Goal: Task Accomplishment & Management: Use online tool/utility

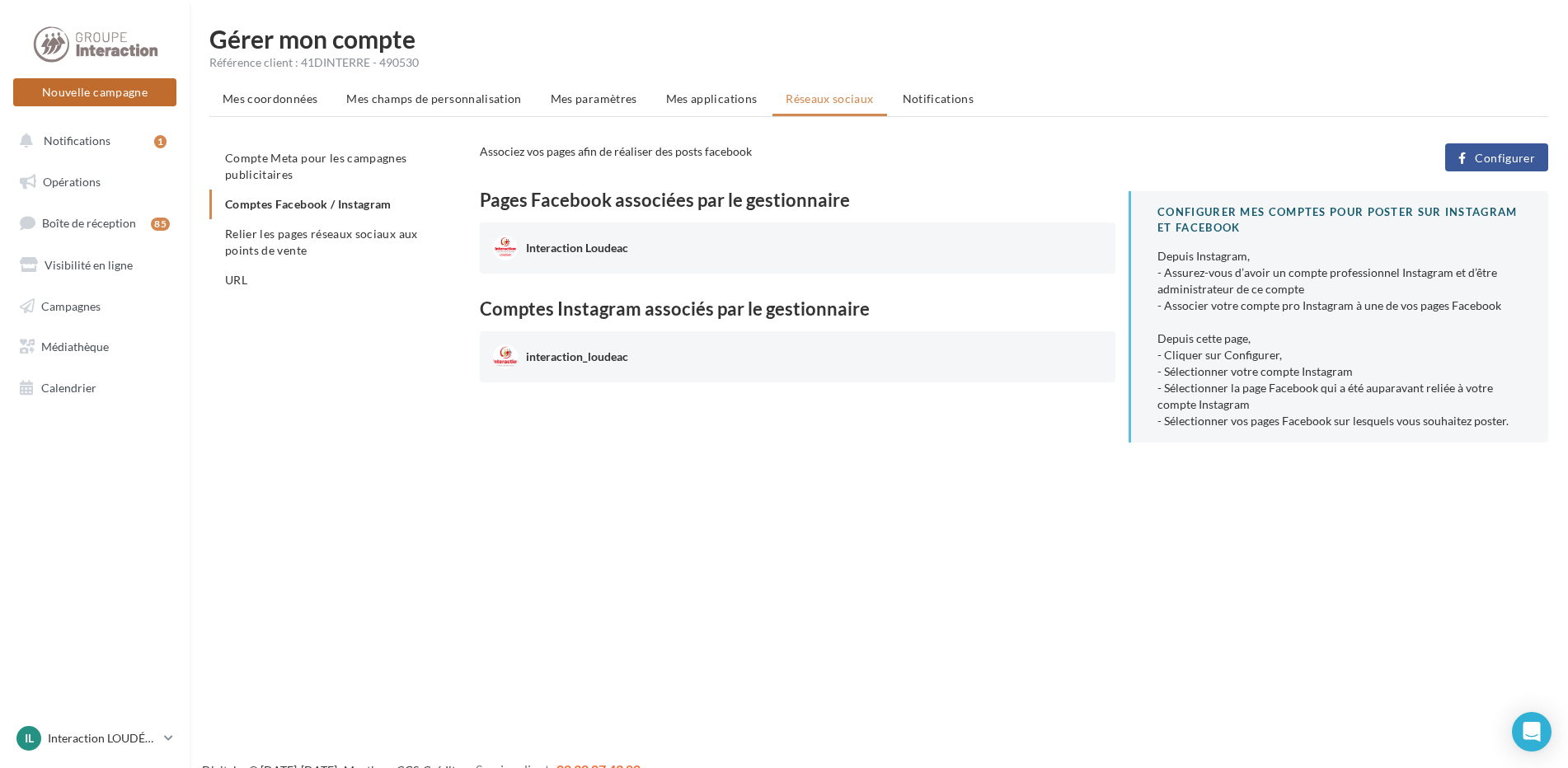
click at [144, 92] on button "Nouvelle campagne" at bounding box center [95, 92] width 163 height 28
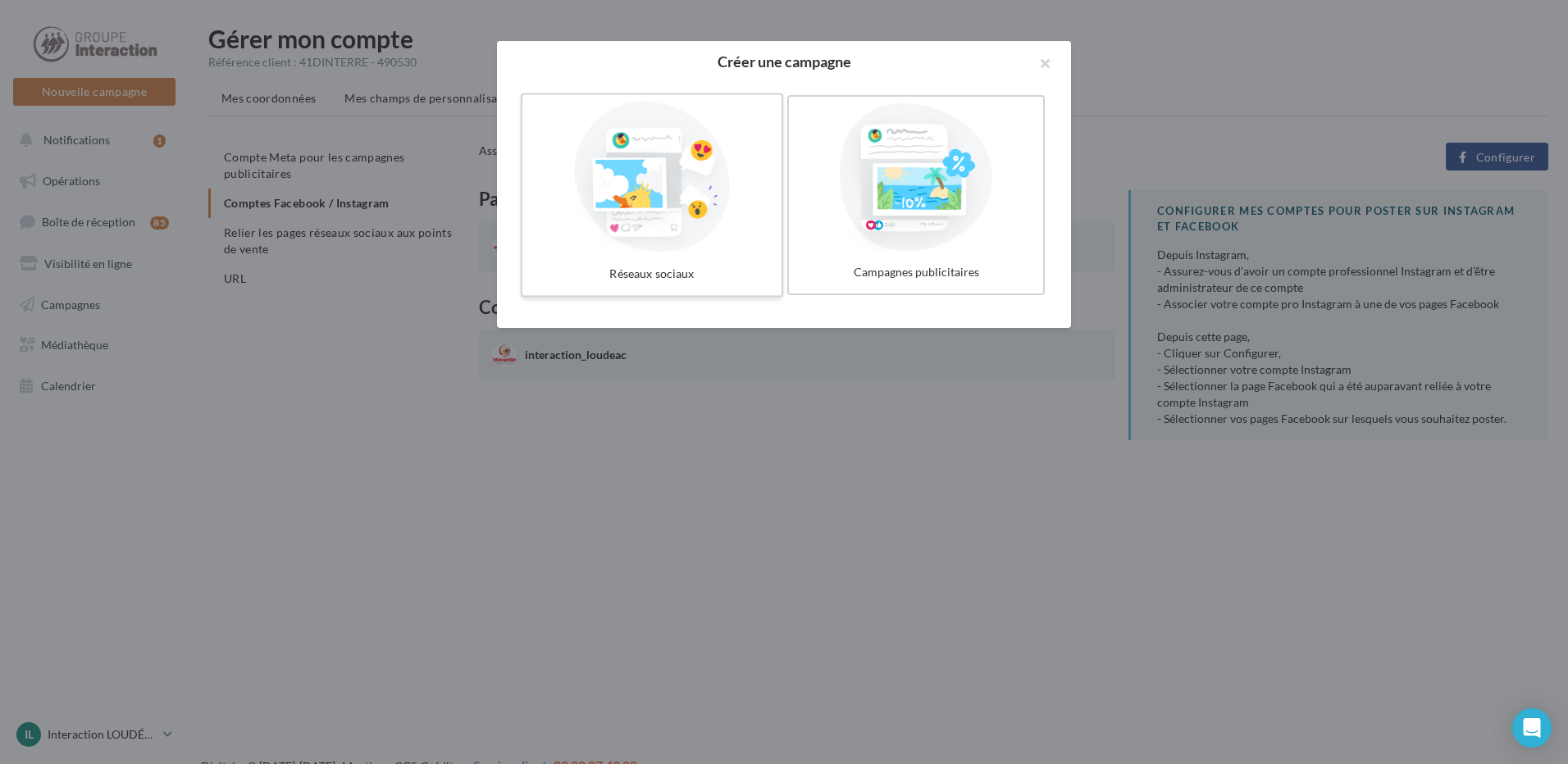
click at [651, 204] on div at bounding box center [651, 177] width 246 height 150
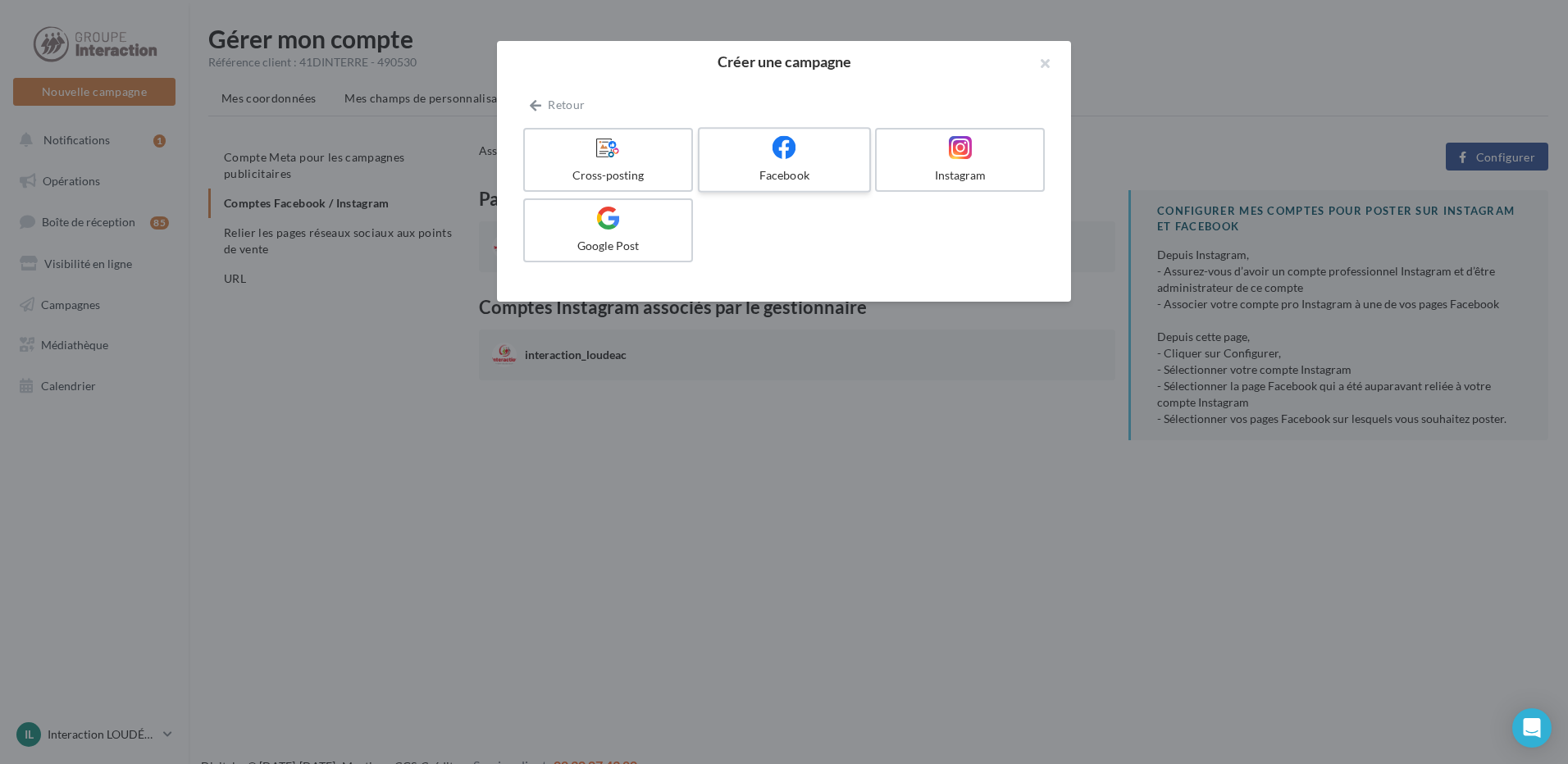
click at [781, 150] on icon at bounding box center [784, 147] width 23 height 23
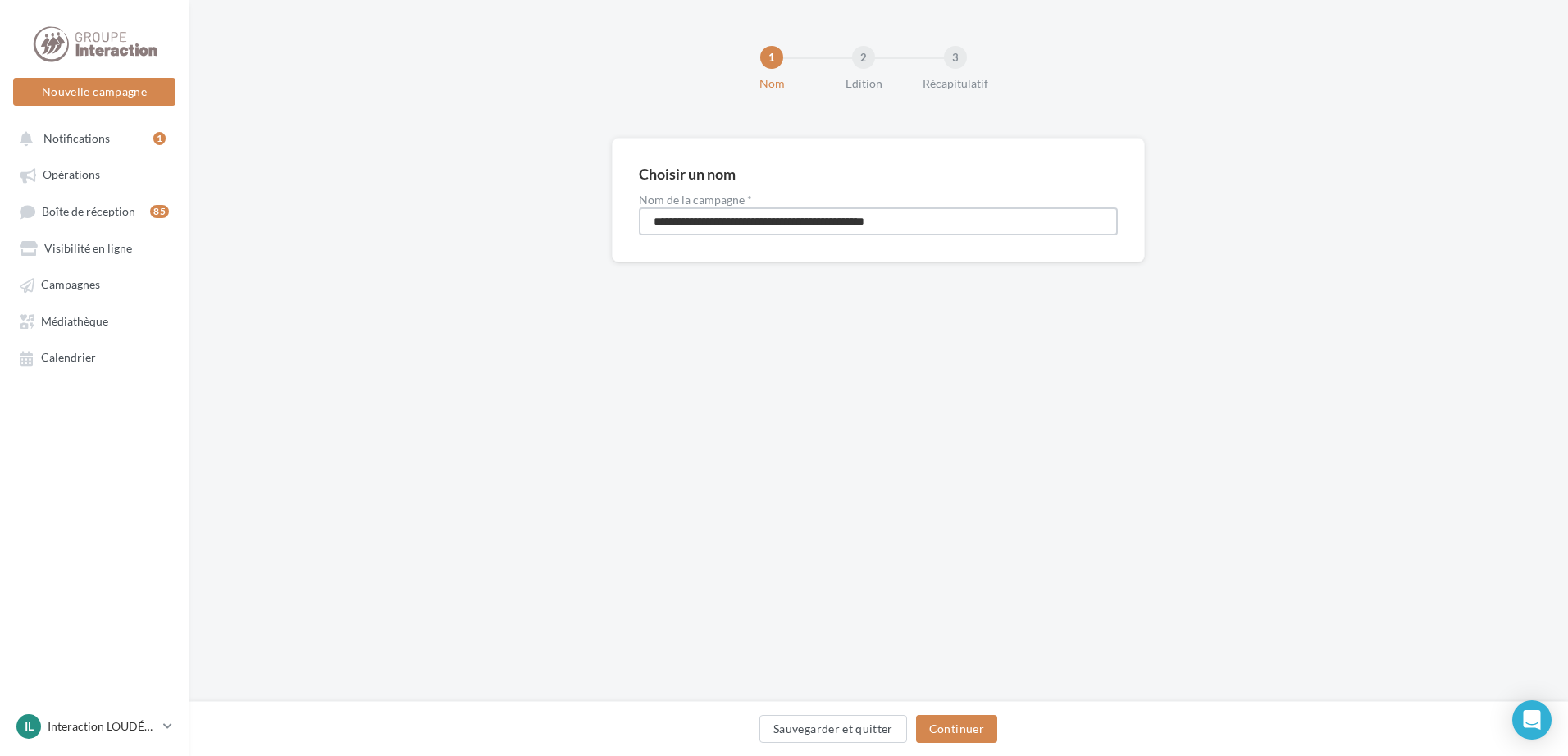
drag, startPoint x: 963, startPoint y: 223, endPoint x: 468, endPoint y: 197, distance: 495.7
click at [468, 197] on div "**********" at bounding box center [878, 227] width 1379 height 177
type input "**********"
click at [995, 720] on div "Sauvegarder et quitter Continuer" at bounding box center [878, 732] width 1353 height 34
click at [954, 723] on button "Continuer" at bounding box center [956, 728] width 81 height 28
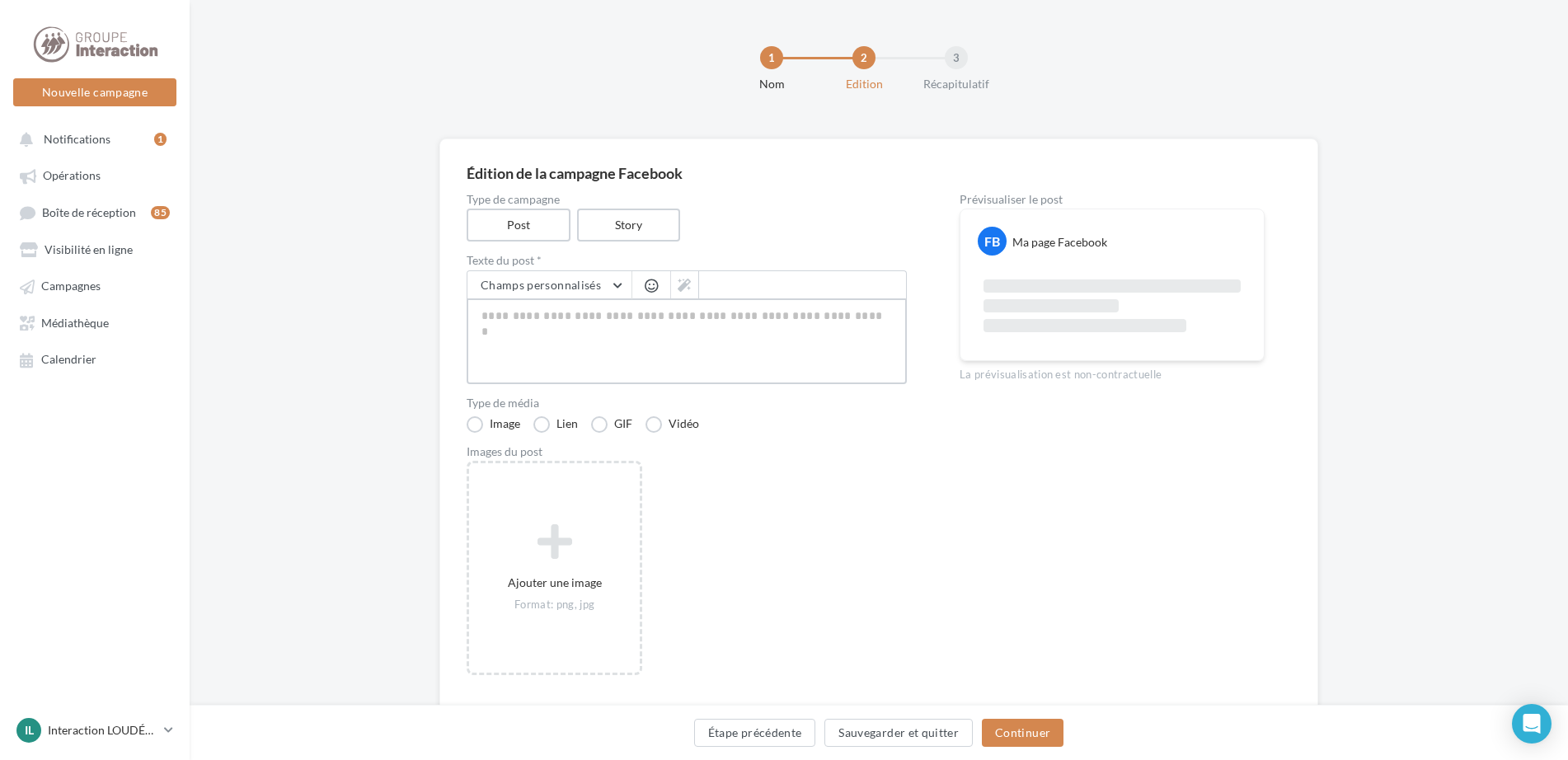
click at [636, 322] on textarea at bounding box center [687, 341] width 441 height 86
paste textarea "**********"
type textarea "**********"
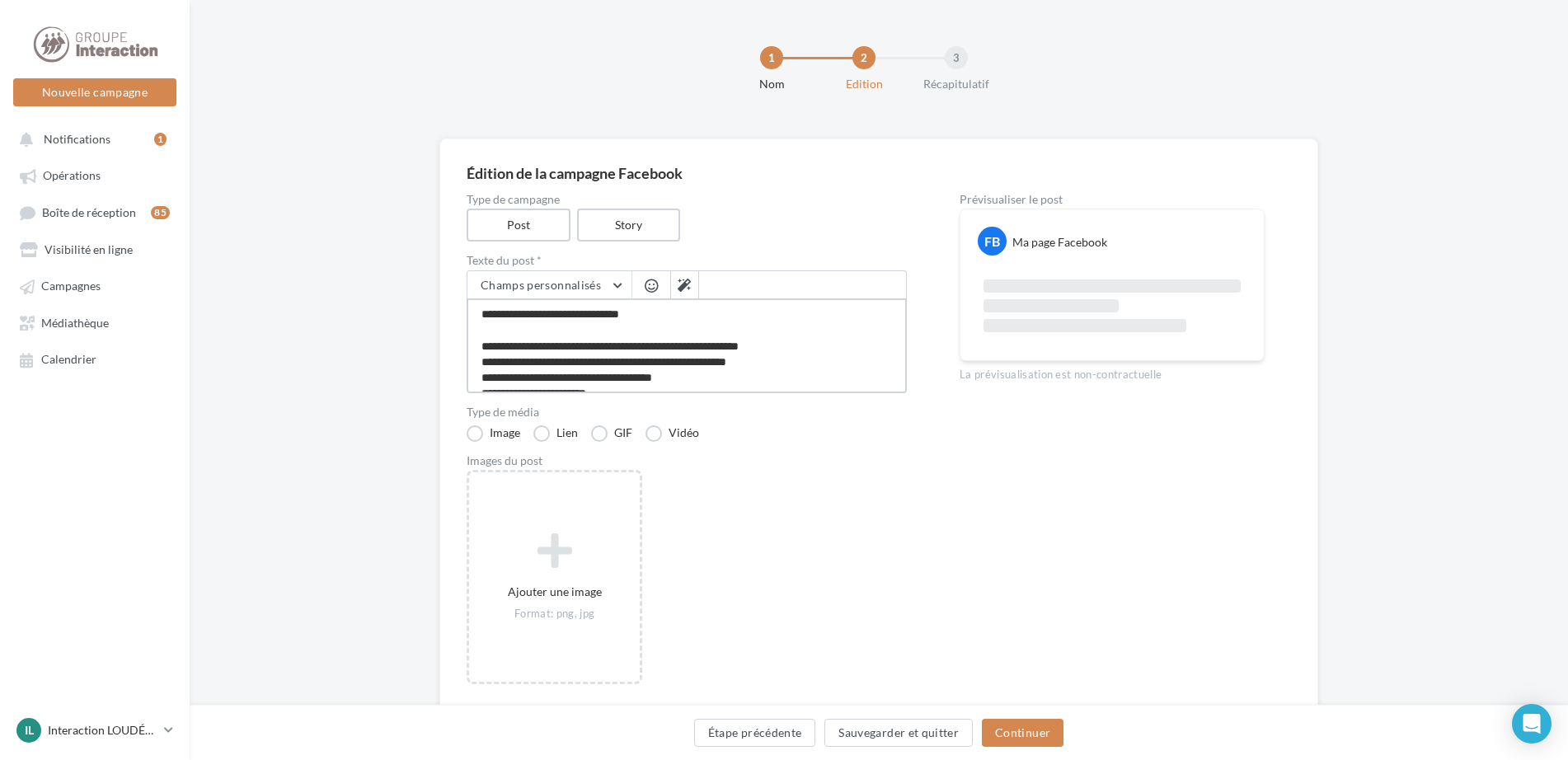
scroll to position [184, 0]
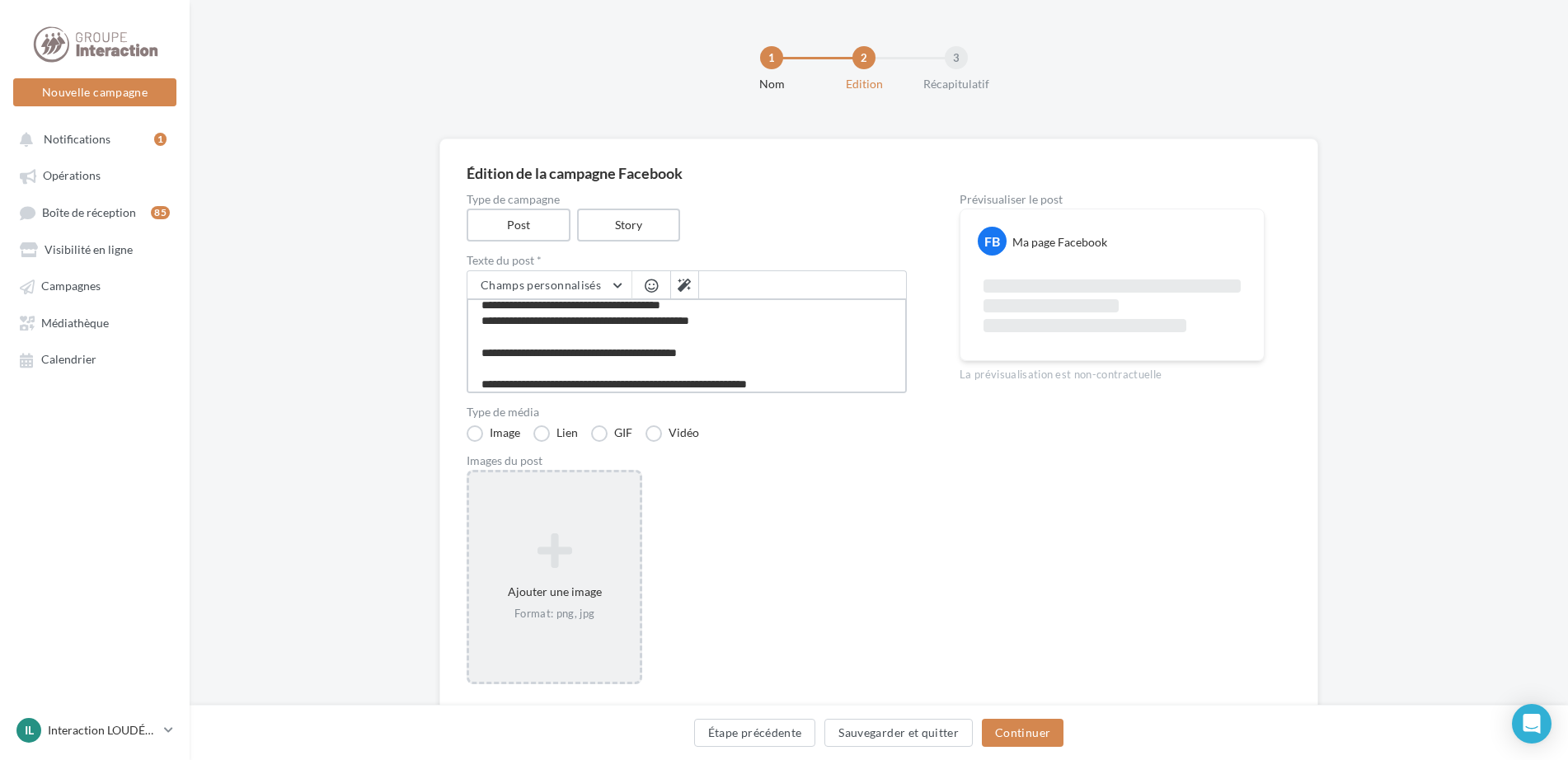
type textarea "**********"
click at [577, 539] on icon at bounding box center [554, 550] width 157 height 40
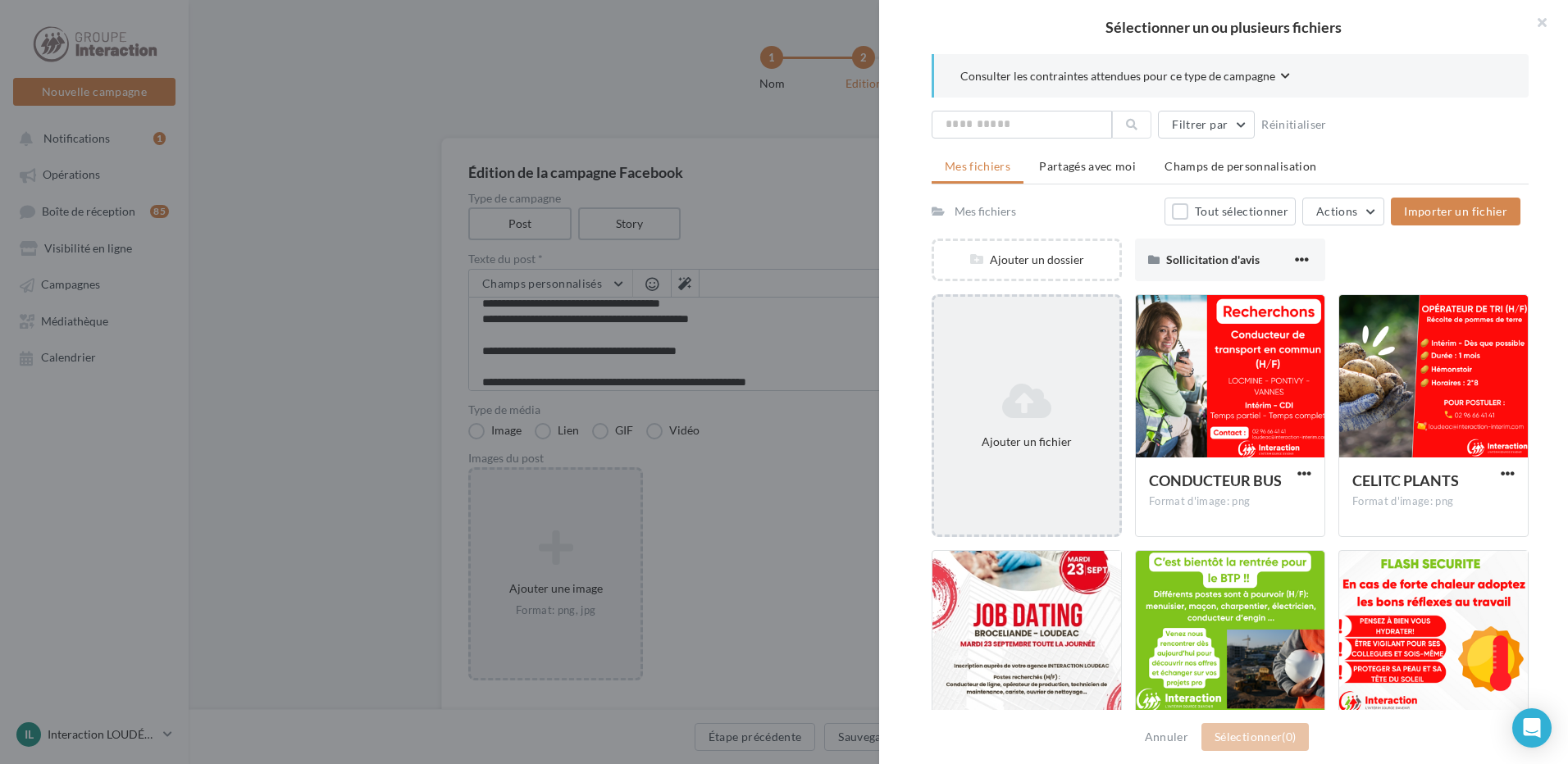
click at [1039, 370] on div "Ajouter un fichier" at bounding box center [1026, 415] width 190 height 242
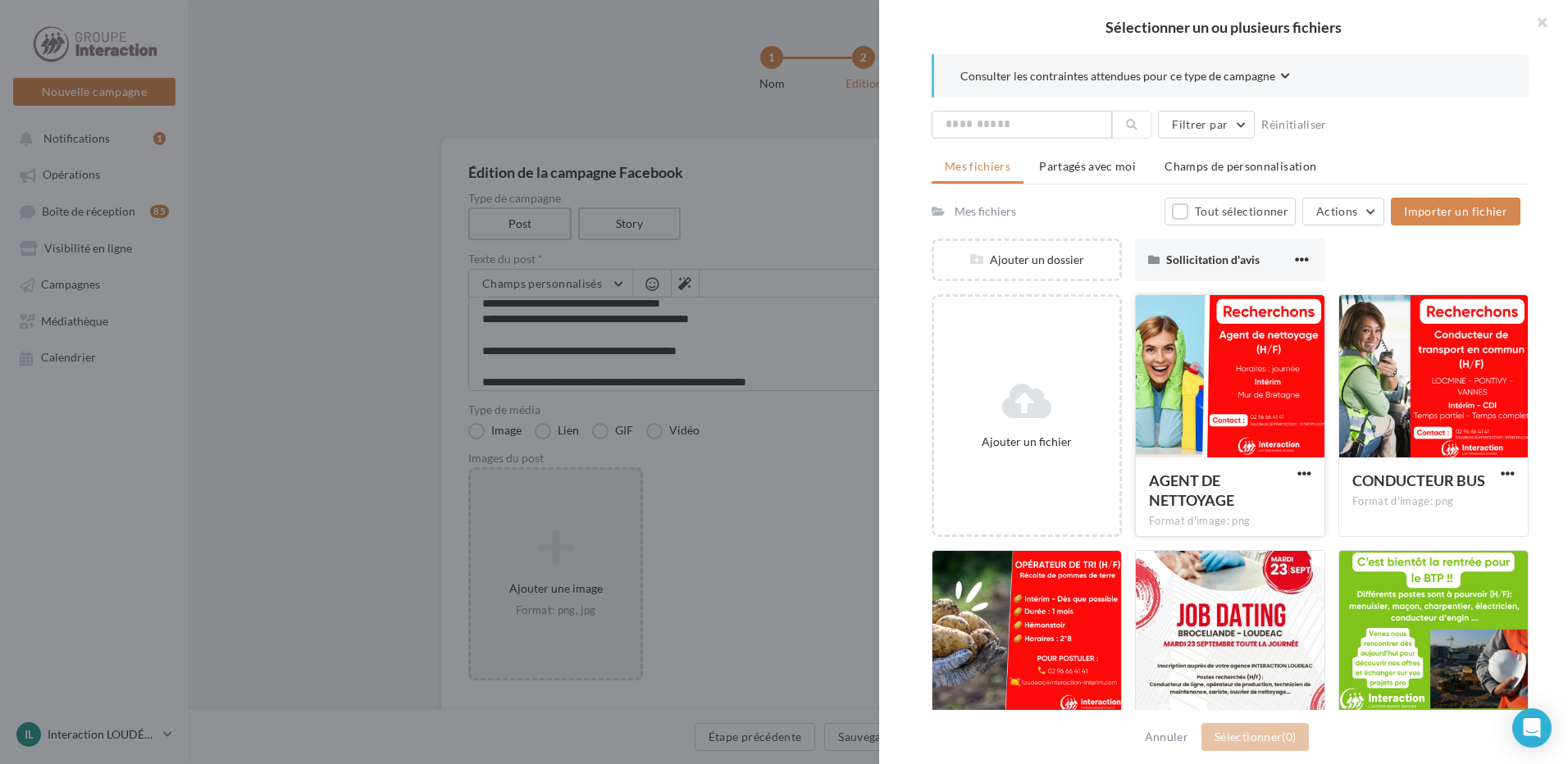
click at [1190, 410] on div at bounding box center [1230, 377] width 189 height 164
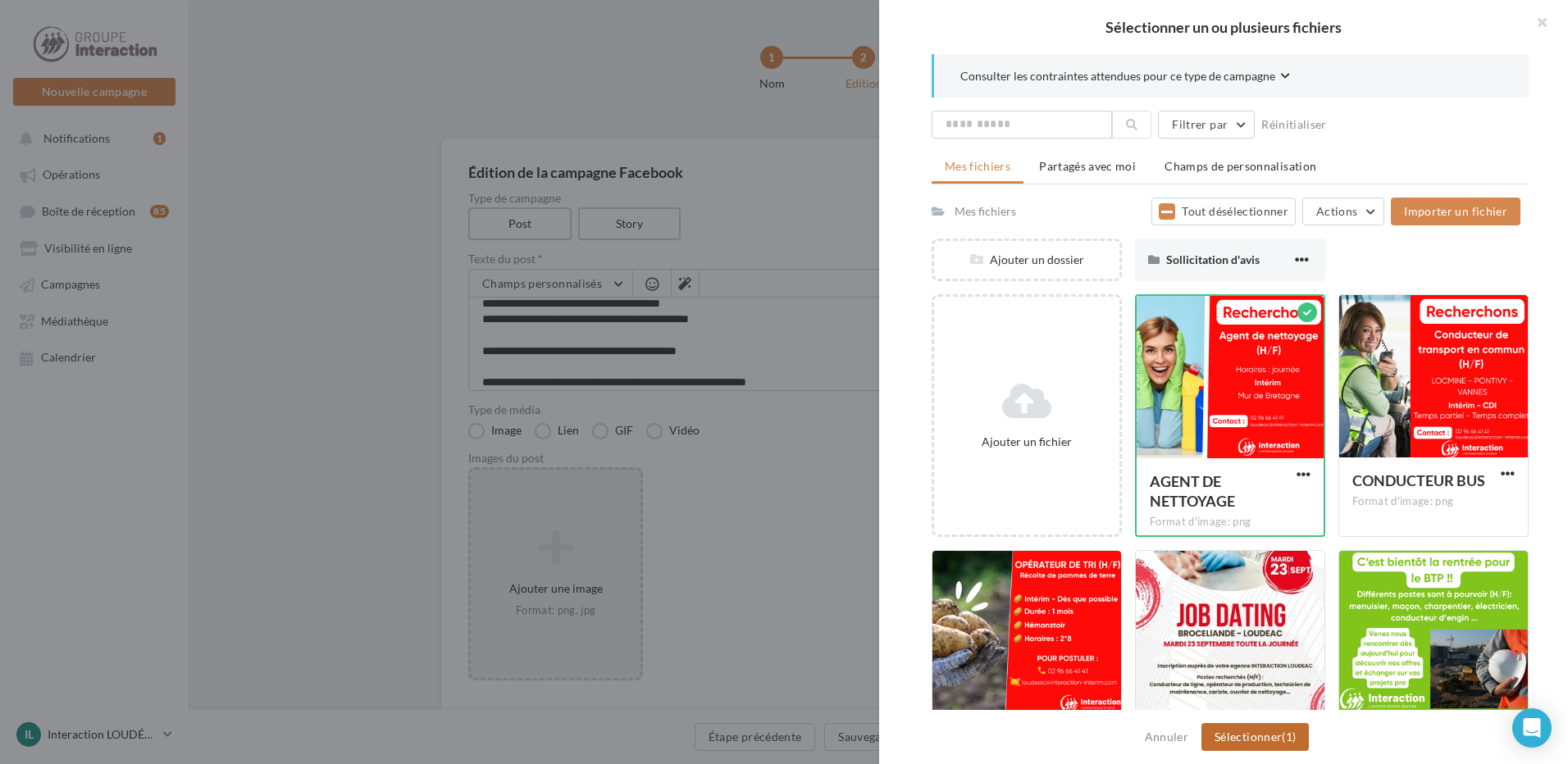
click at [1283, 739] on span "(1)" at bounding box center [1288, 736] width 14 height 14
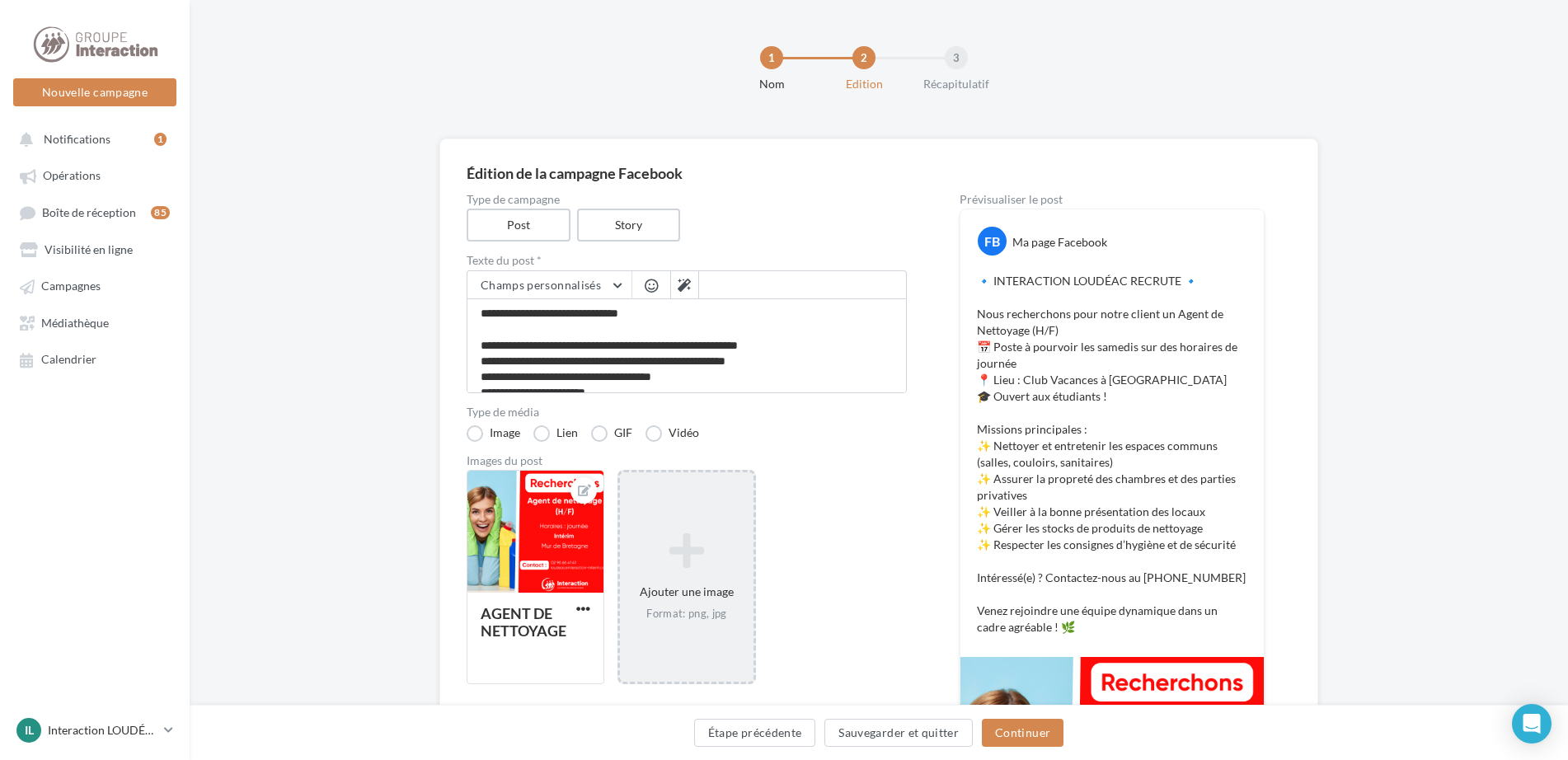
scroll to position [311, 0]
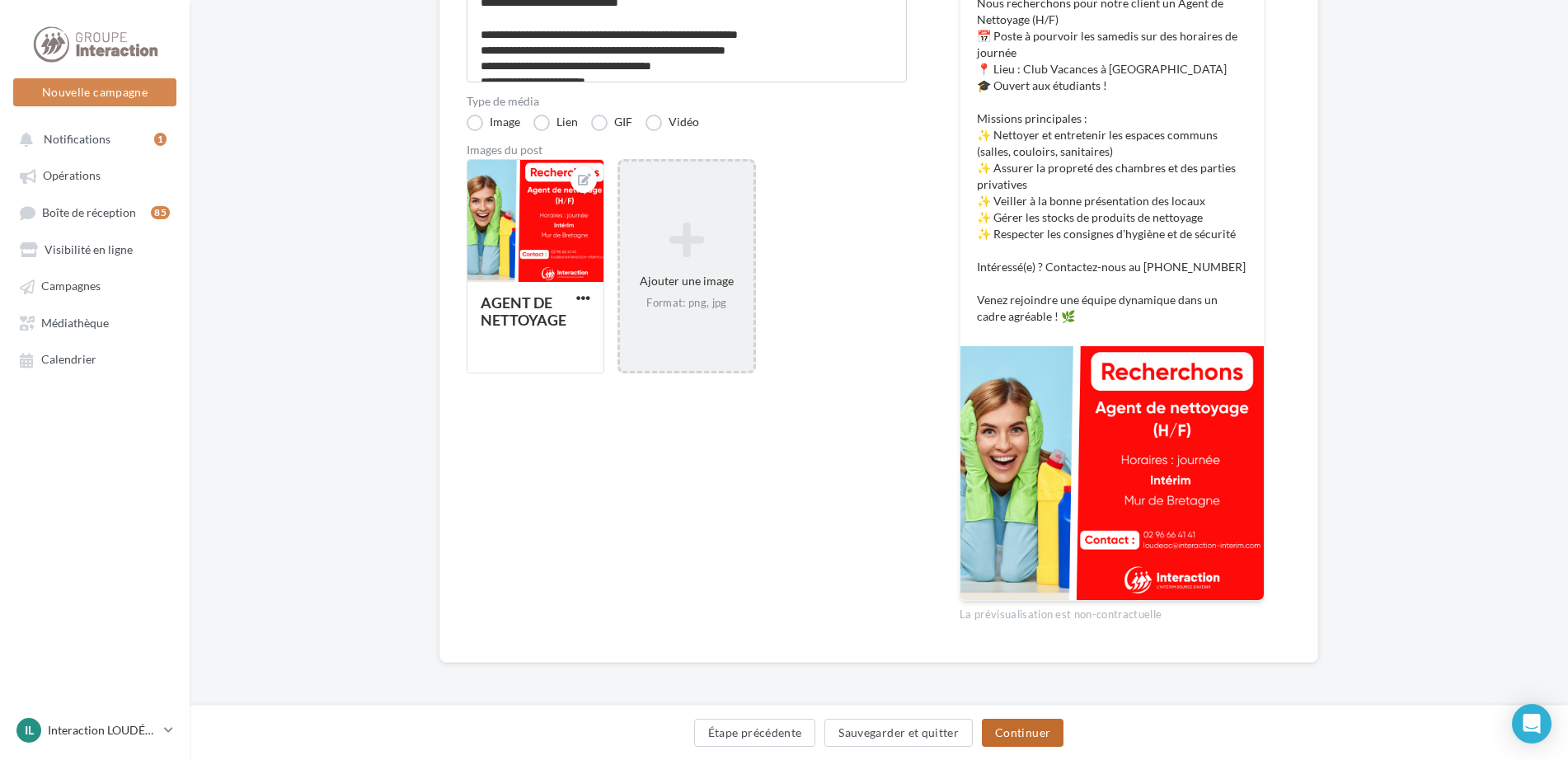
click at [1048, 735] on button "Continuer" at bounding box center [1022, 732] width 82 height 28
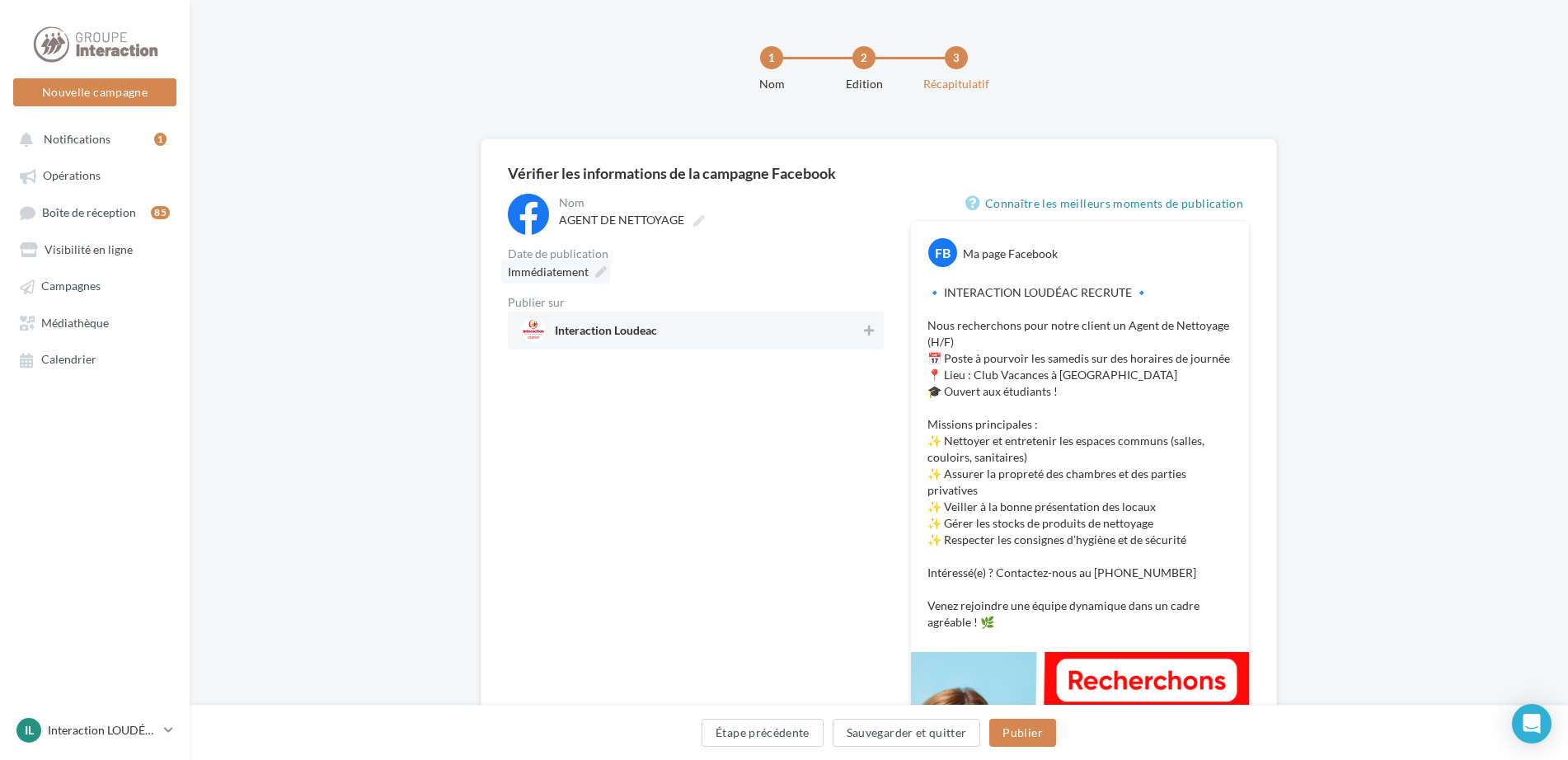
click at [600, 273] on icon at bounding box center [601, 272] width 12 height 12
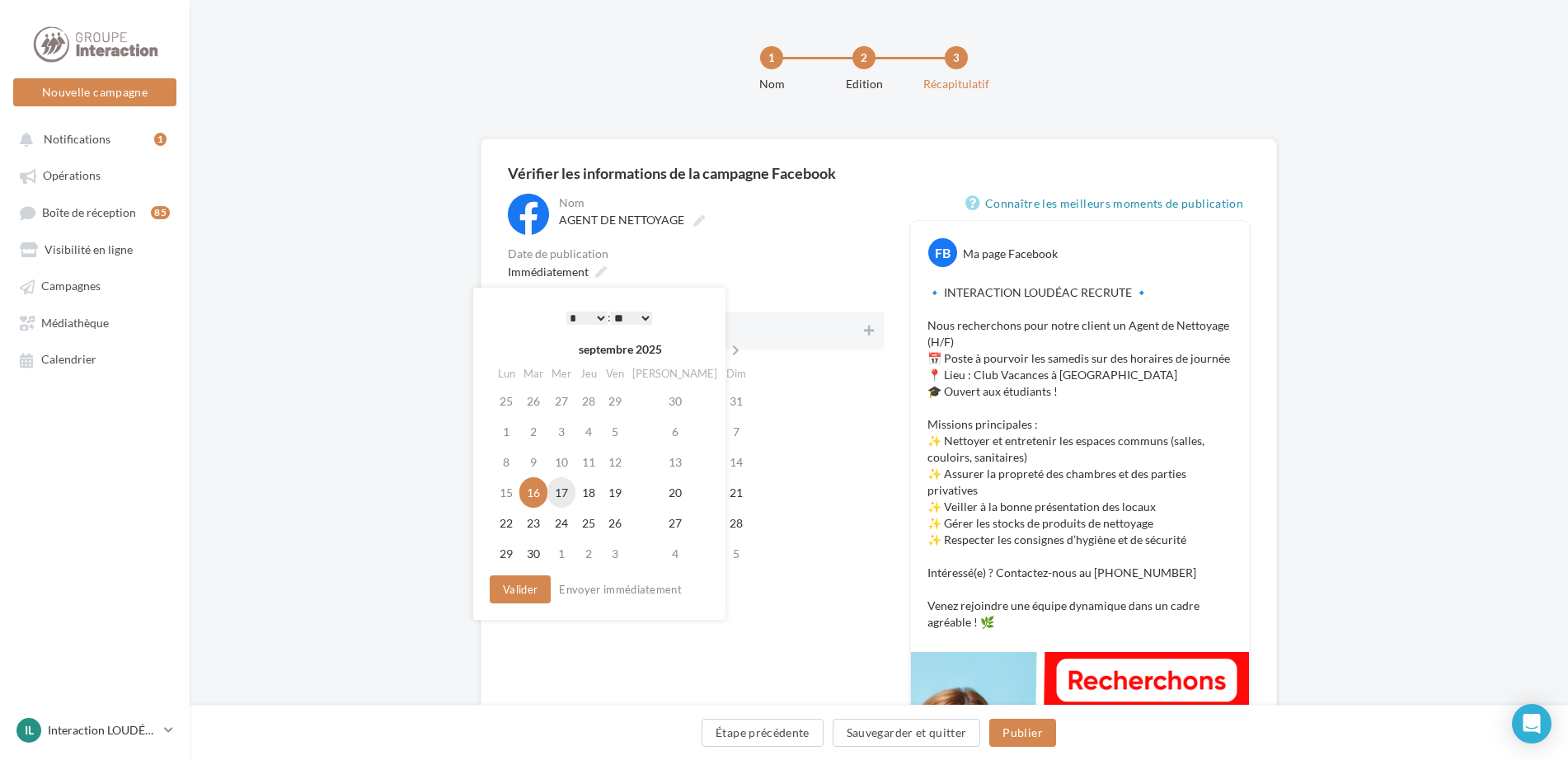
click at [568, 493] on td "17" at bounding box center [561, 493] width 28 height 30
click at [595, 312] on select "* * * * * * * * * * ** ** ** ** ** ** ** ** ** ** ** ** ** **" at bounding box center [587, 319] width 41 height 13
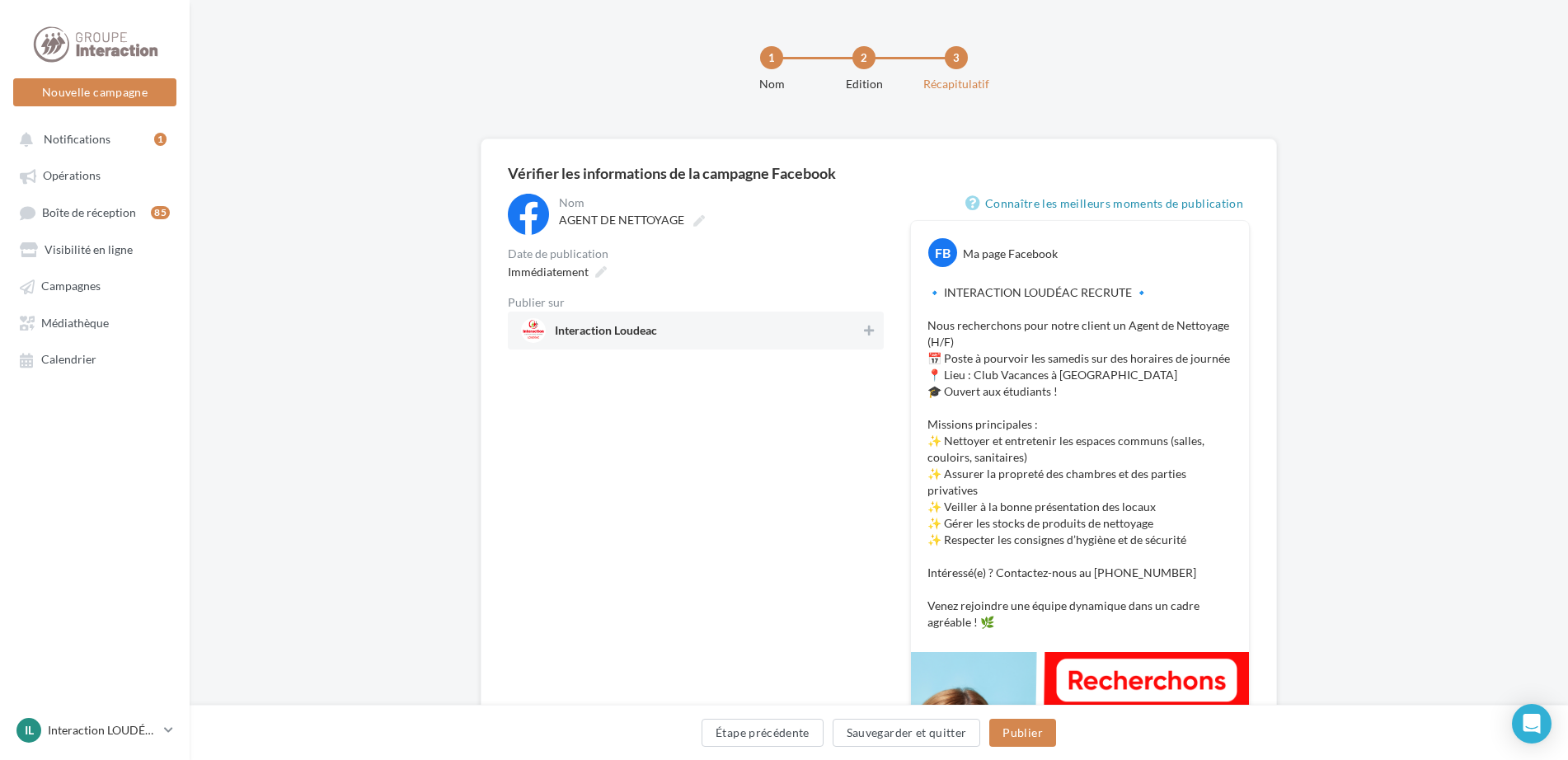
click at [868, 231] on div "AGENT DE NETTOYAGE" at bounding box center [720, 219] width 321 height 23
click at [576, 277] on span "17/09/2025 à 09:00" at bounding box center [541, 272] width 68 height 14
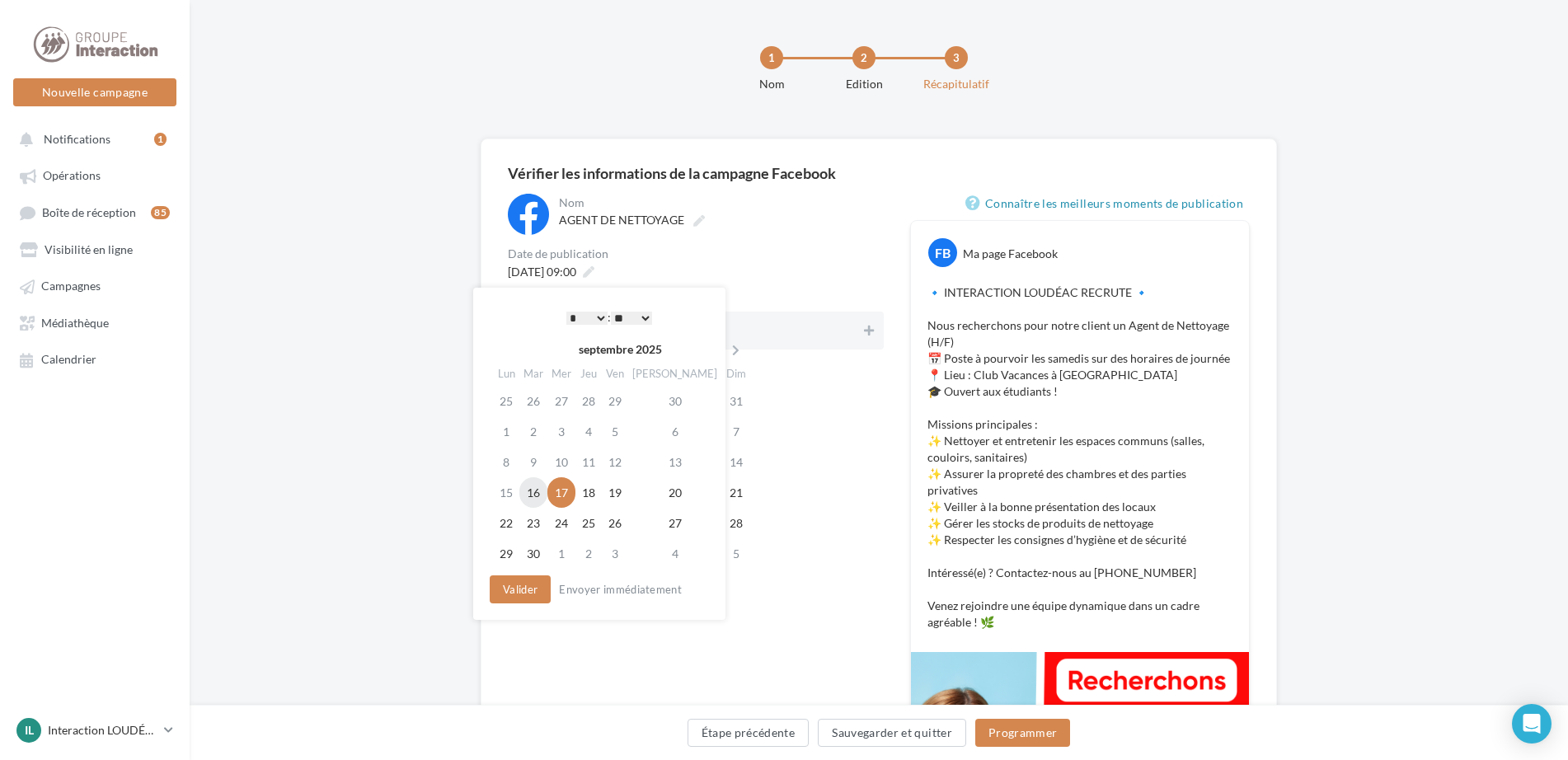
click at [541, 483] on td "16" at bounding box center [533, 493] width 28 height 30
click at [594, 271] on icon at bounding box center [589, 272] width 12 height 12
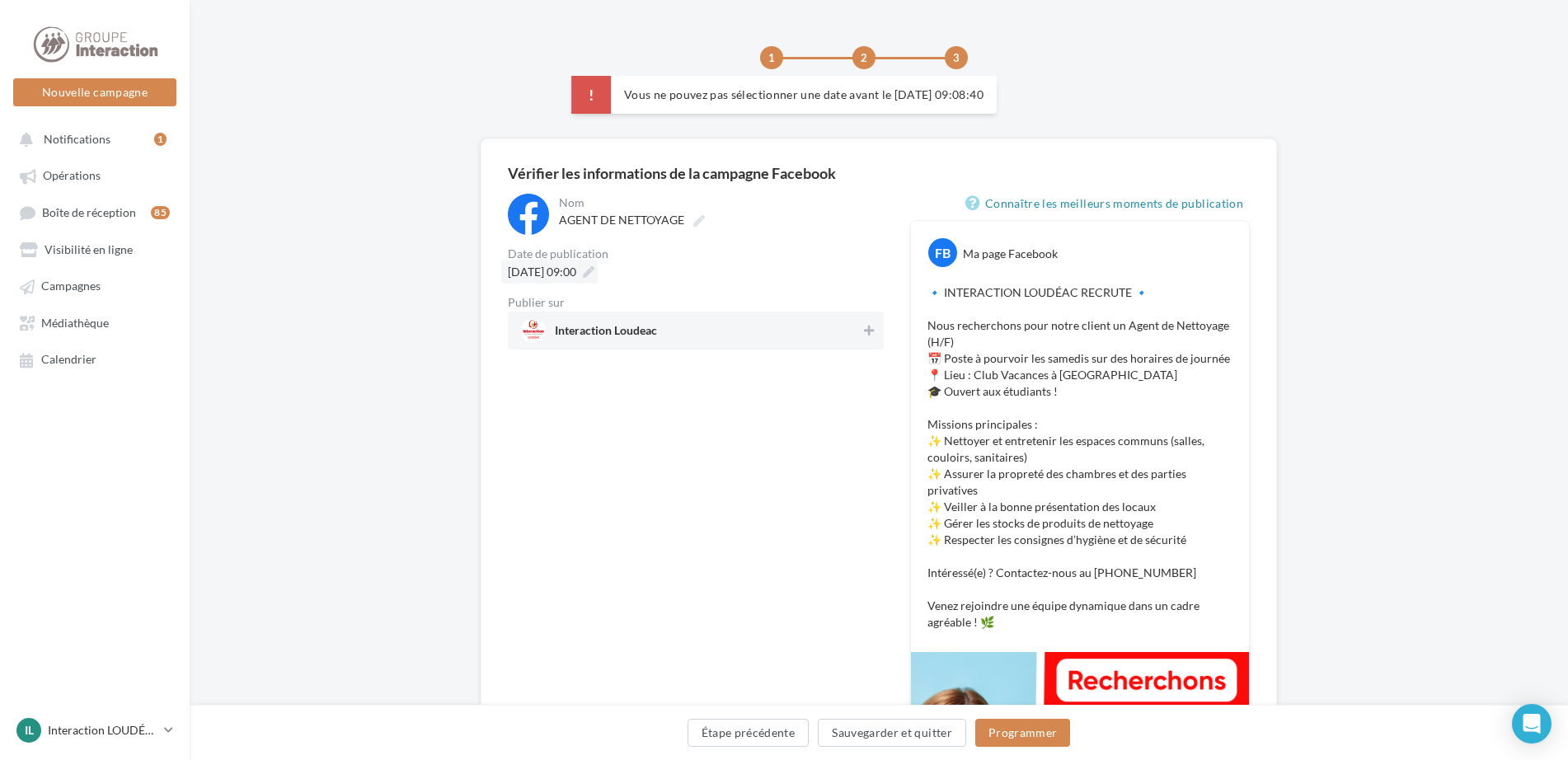
click at [594, 272] on icon at bounding box center [589, 272] width 12 height 12
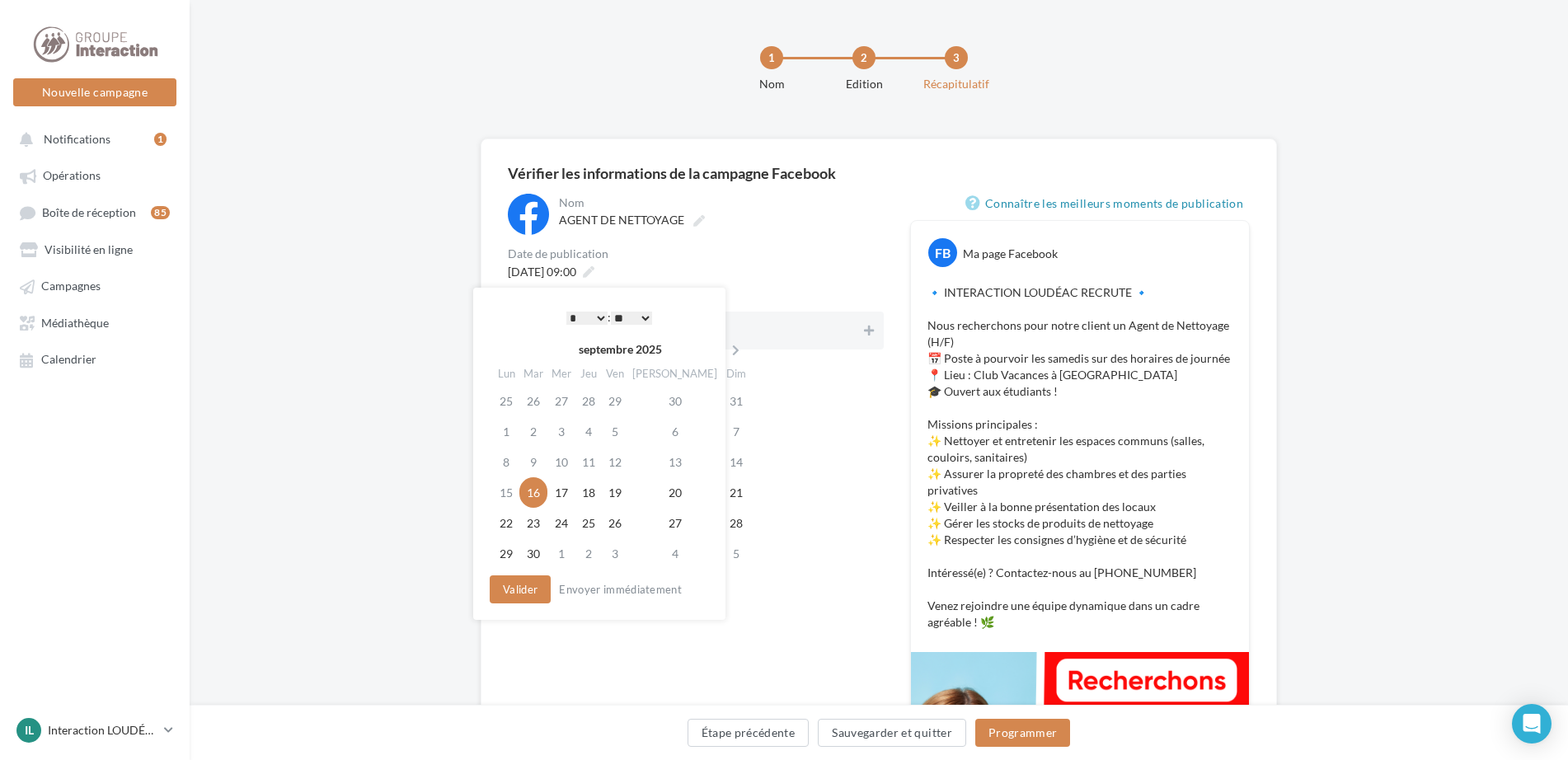
click at [593, 317] on select "* * * * * * * * * * ** ** ** ** ** ** ** ** ** ** ** ** ** **" at bounding box center [587, 319] width 41 height 13
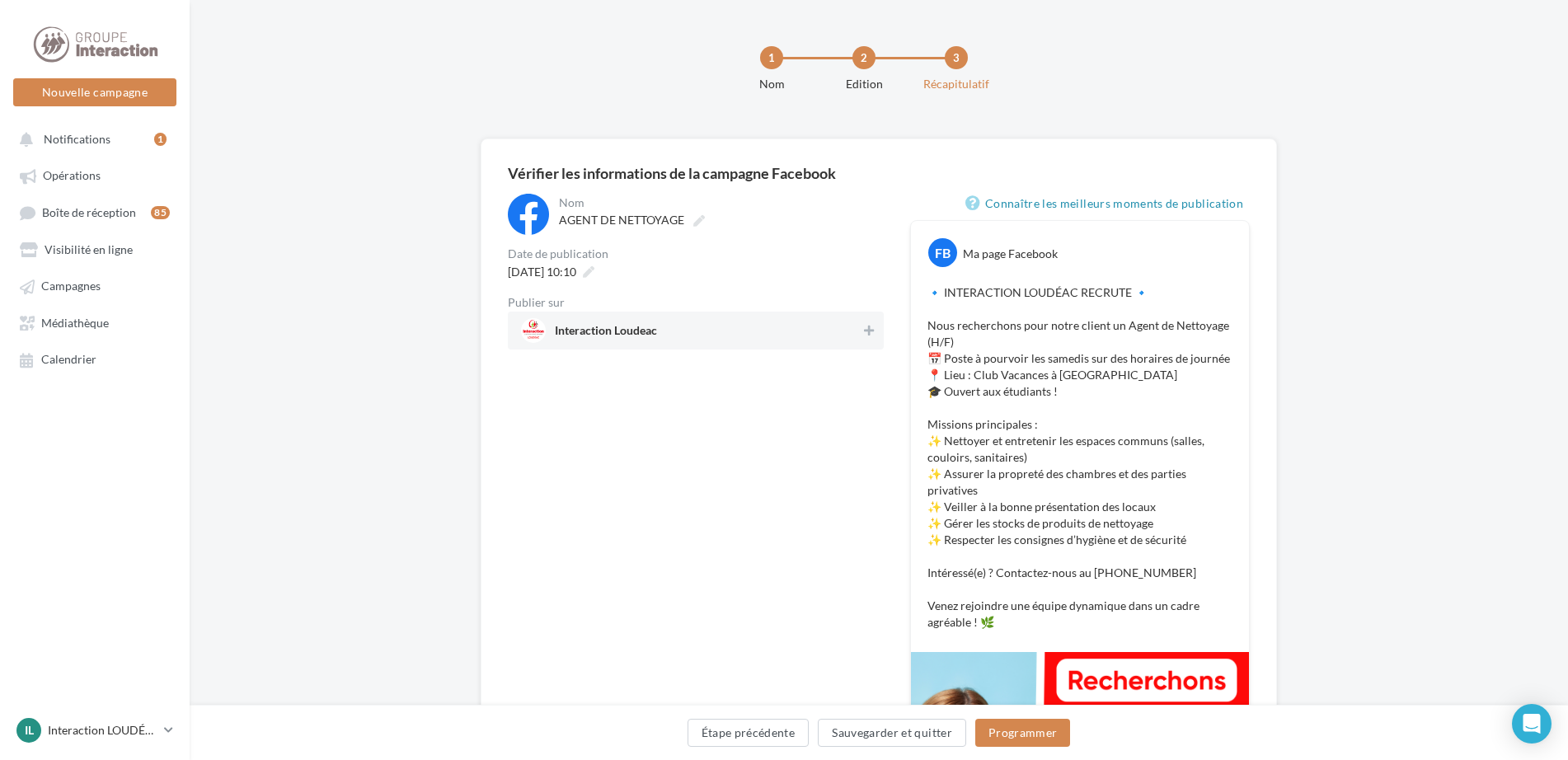
click at [800, 233] on div "**********" at bounding box center [720, 214] width 328 height 41
click at [576, 272] on span "16/09/2025 à 10:10" at bounding box center [541, 272] width 68 height 14
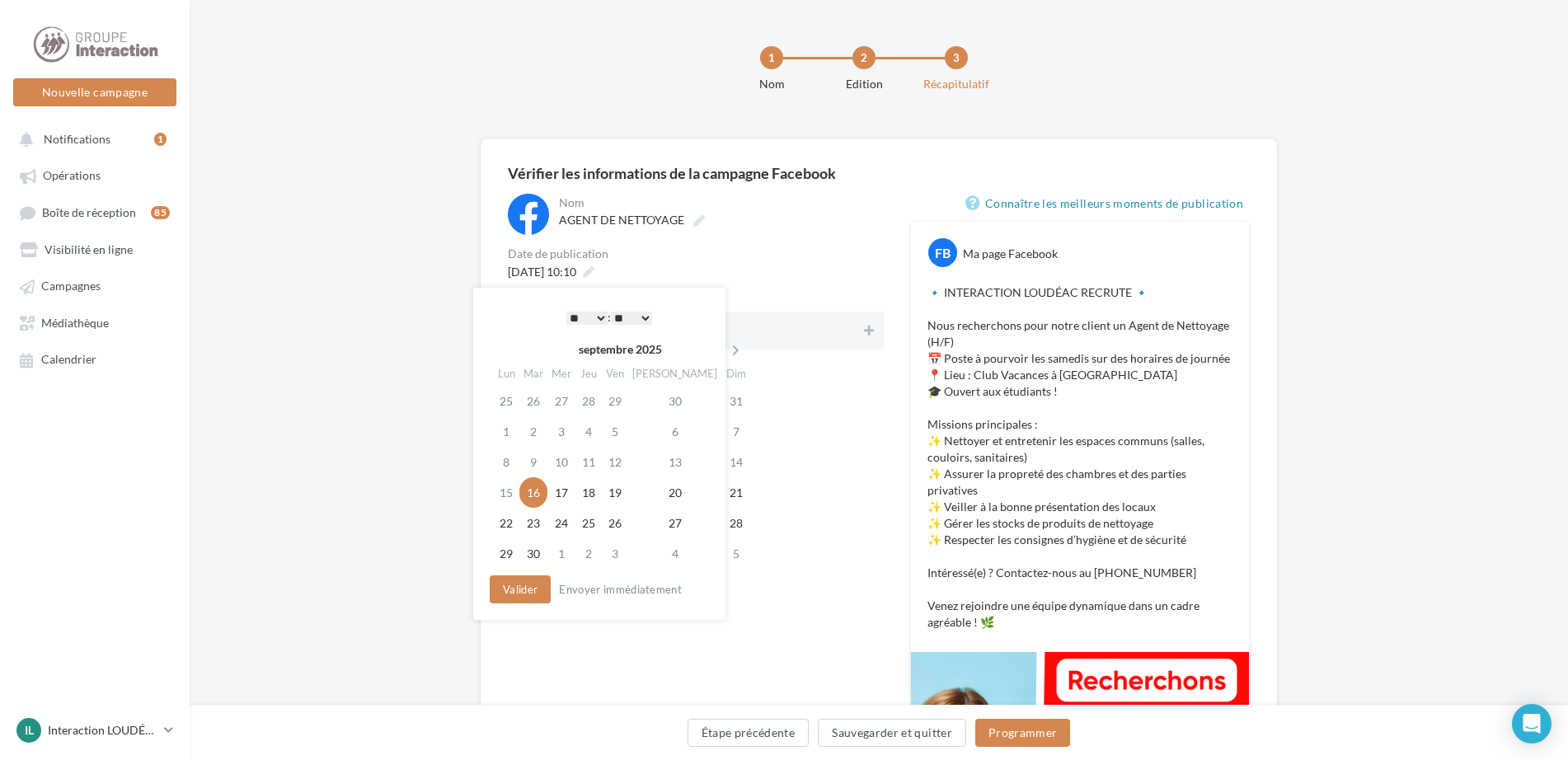
click at [647, 317] on select "** ** ** ** ** **" at bounding box center [631, 319] width 41 height 13
click at [756, 263] on div "16/09/2025 à 10:10" at bounding box center [695, 272] width 376 height 24
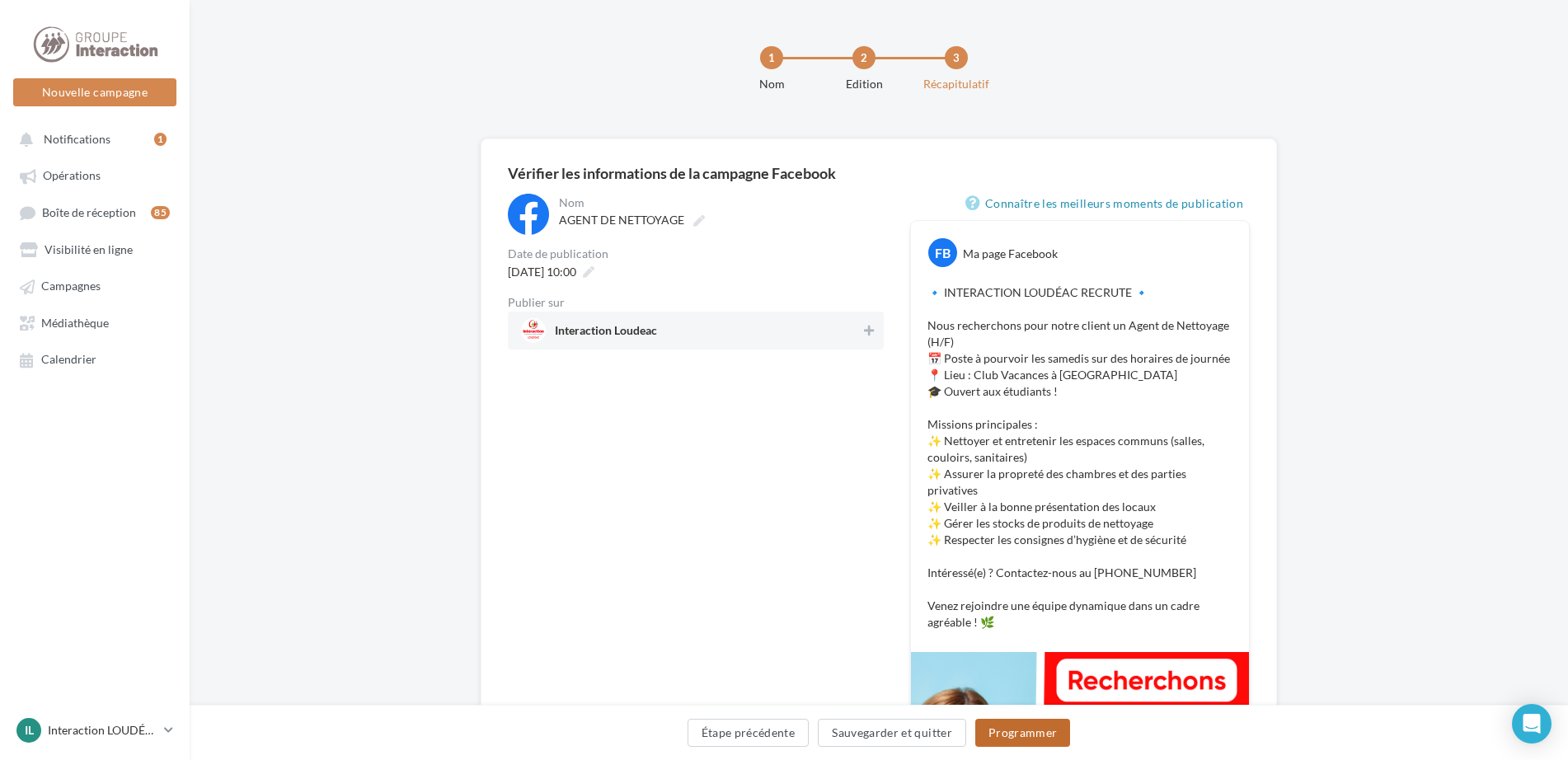
click at [1042, 736] on button "Programmer" at bounding box center [1023, 732] width 96 height 28
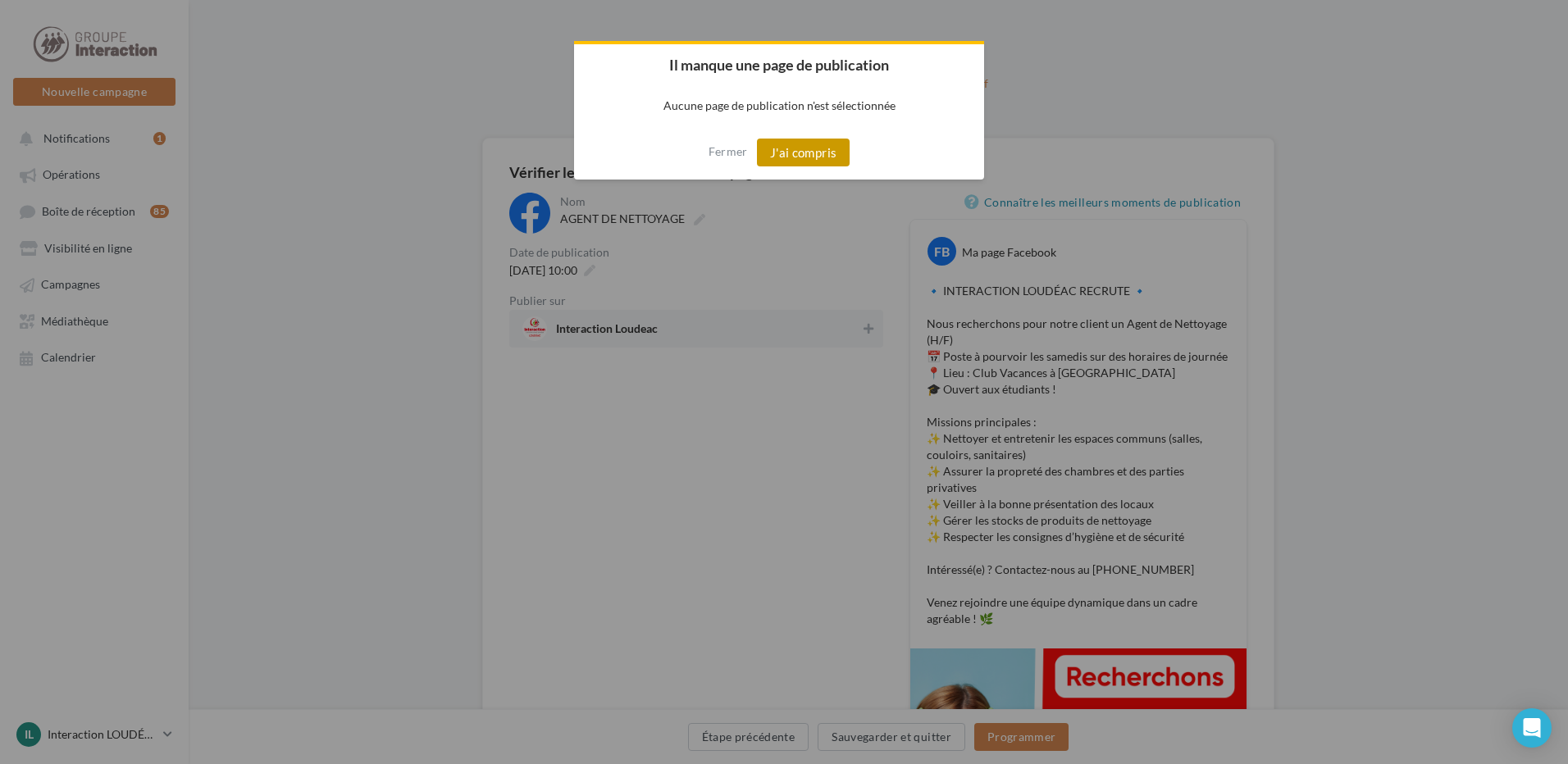
click at [833, 153] on button "J'ai compris" at bounding box center [804, 152] width 94 height 28
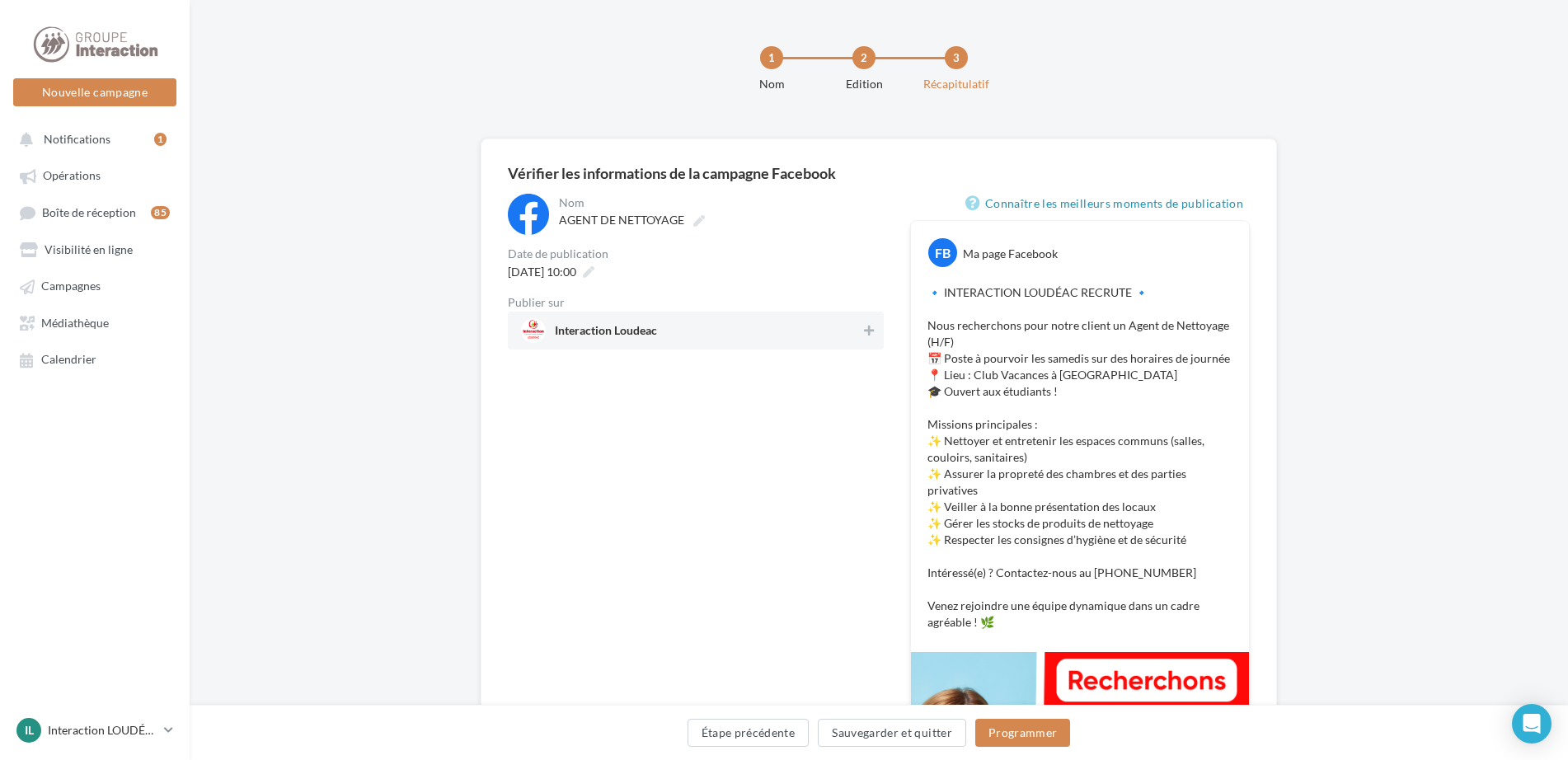
click at [701, 315] on div "Interaction Loudeac" at bounding box center [695, 330] width 376 height 38
click at [1030, 735] on button "Programmer" at bounding box center [1023, 732] width 96 height 28
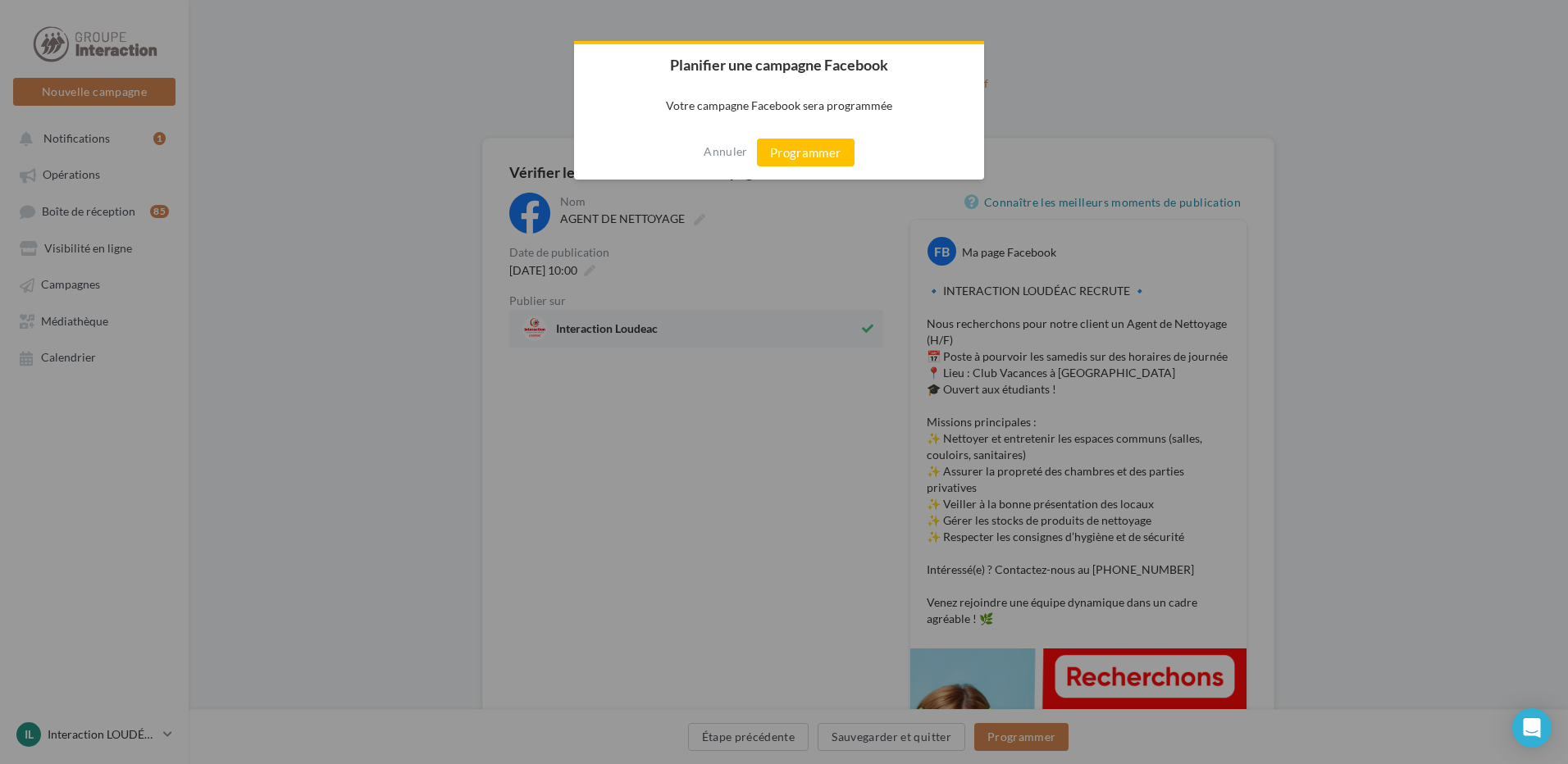
click at [818, 134] on div "Annuler Programmer" at bounding box center [779, 152] width 410 height 54
click at [830, 146] on button "Programmer" at bounding box center [805, 152] width 98 height 28
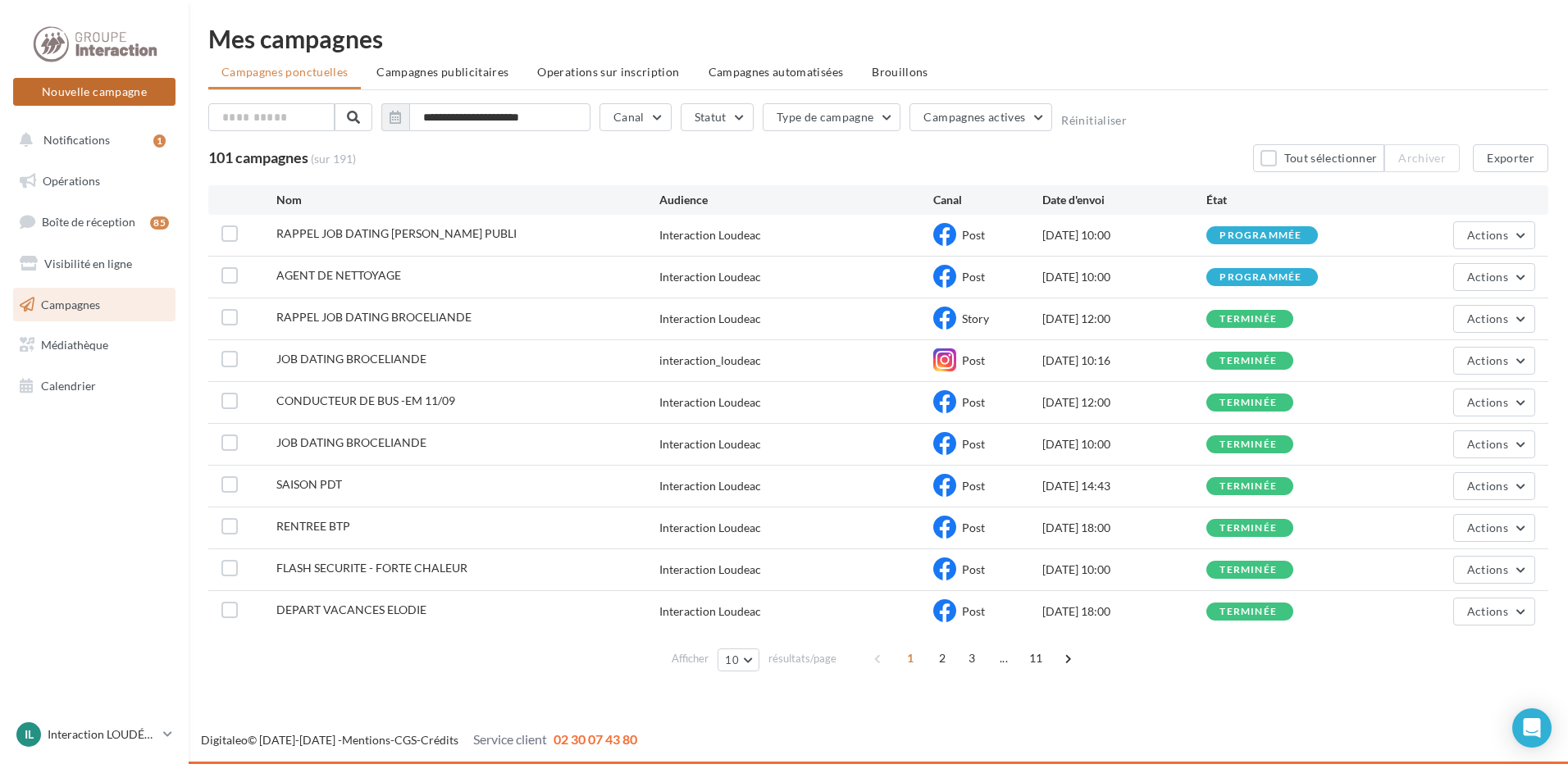
click at [116, 89] on button "Nouvelle campagne" at bounding box center [94, 91] width 162 height 28
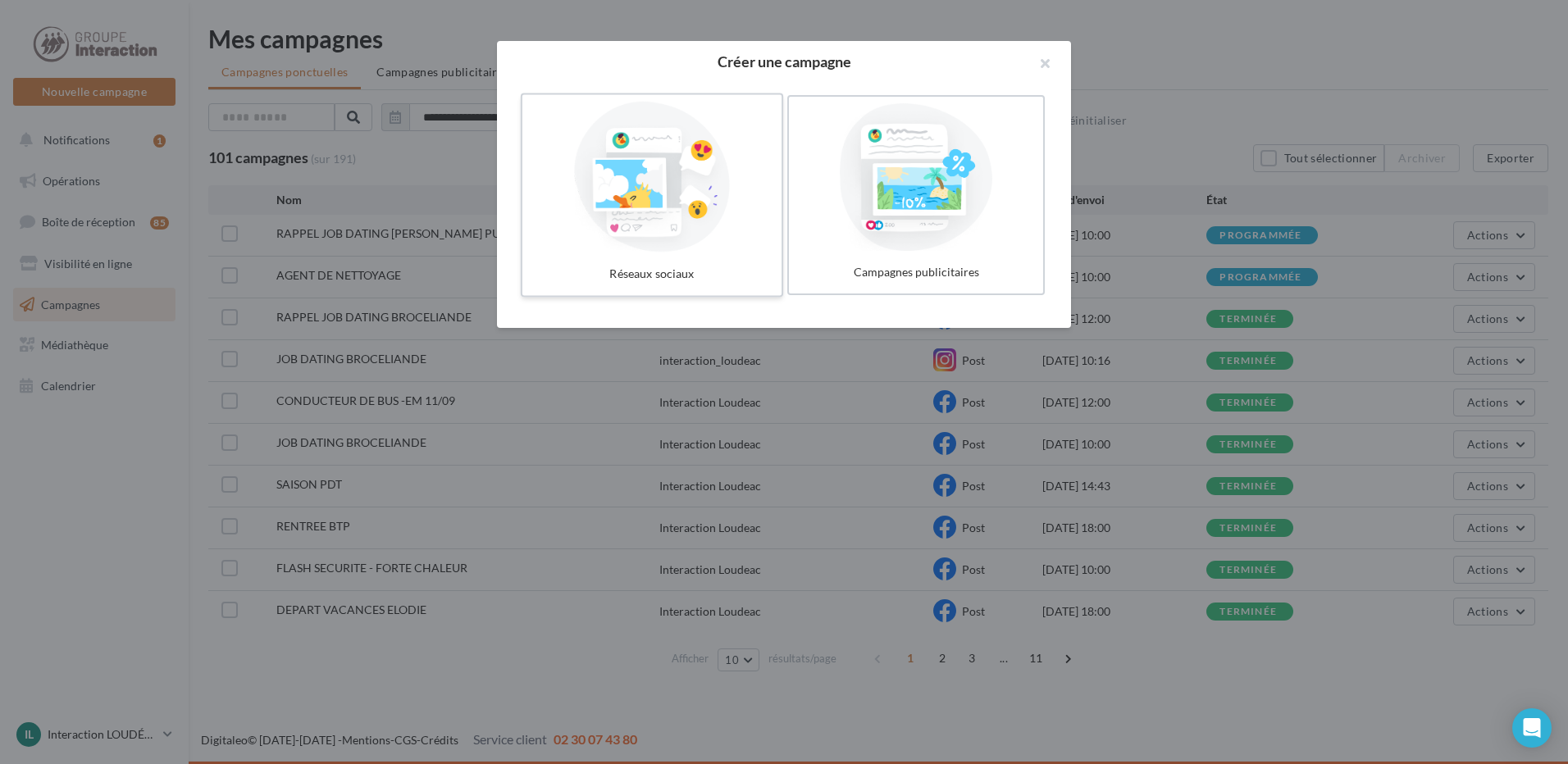
click at [679, 213] on div at bounding box center [651, 177] width 246 height 150
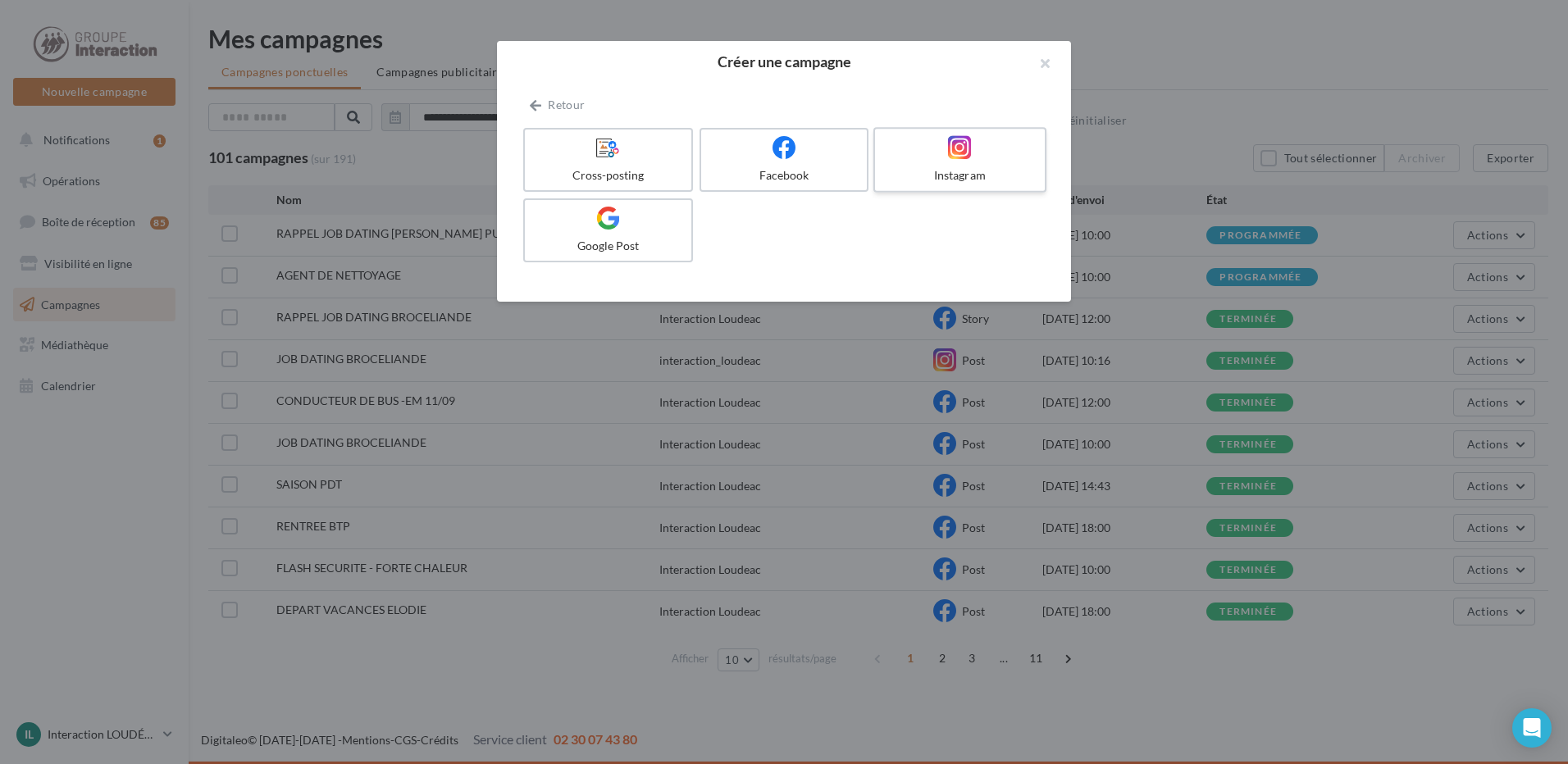
click at [948, 153] on icon at bounding box center [959, 147] width 23 height 23
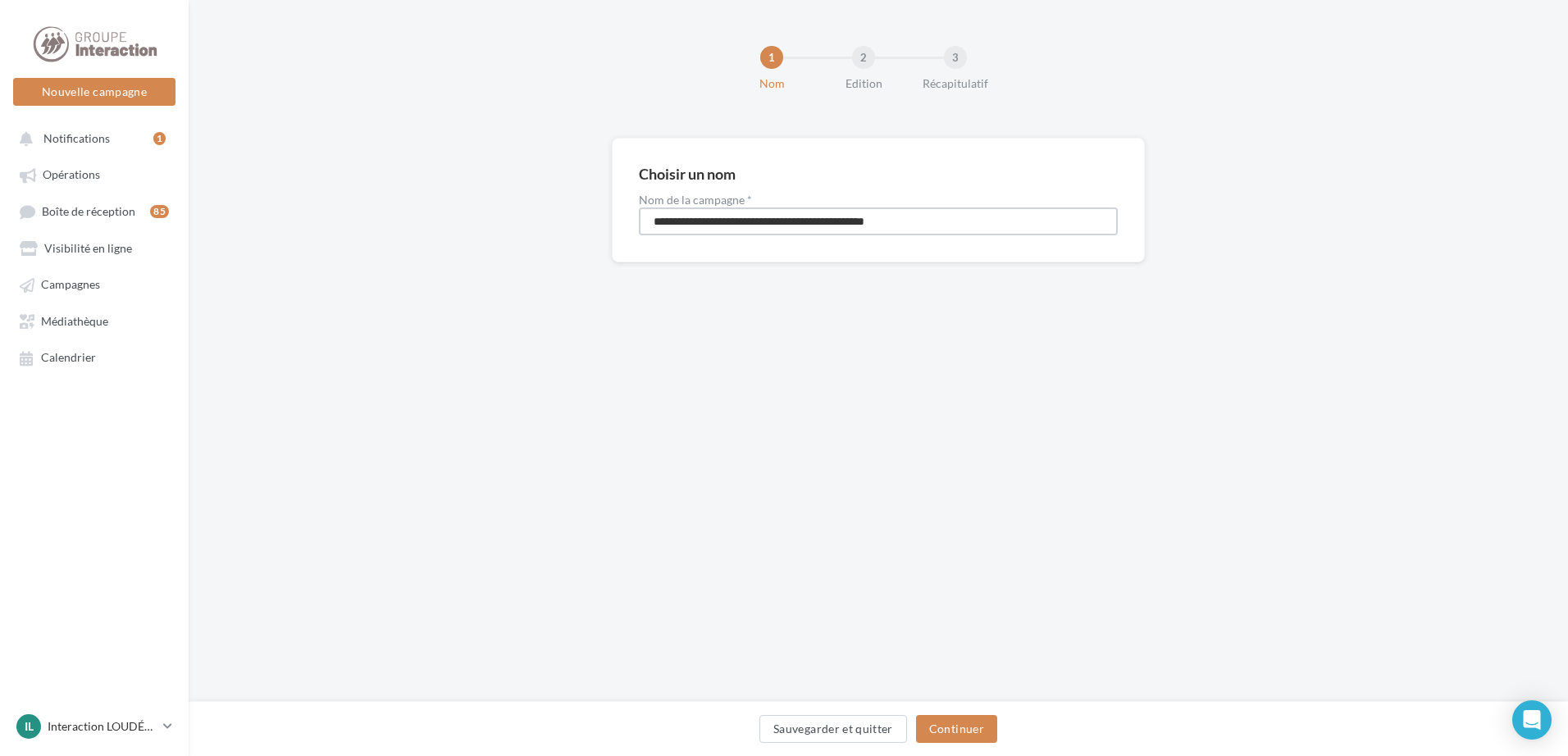
drag, startPoint x: 917, startPoint y: 227, endPoint x: 418, endPoint y: 227, distance: 499.0
click at [418, 227] on div "**********" at bounding box center [878, 227] width 1379 height 177
type input "**********"
click at [992, 727] on button "Continuer" at bounding box center [956, 728] width 81 height 28
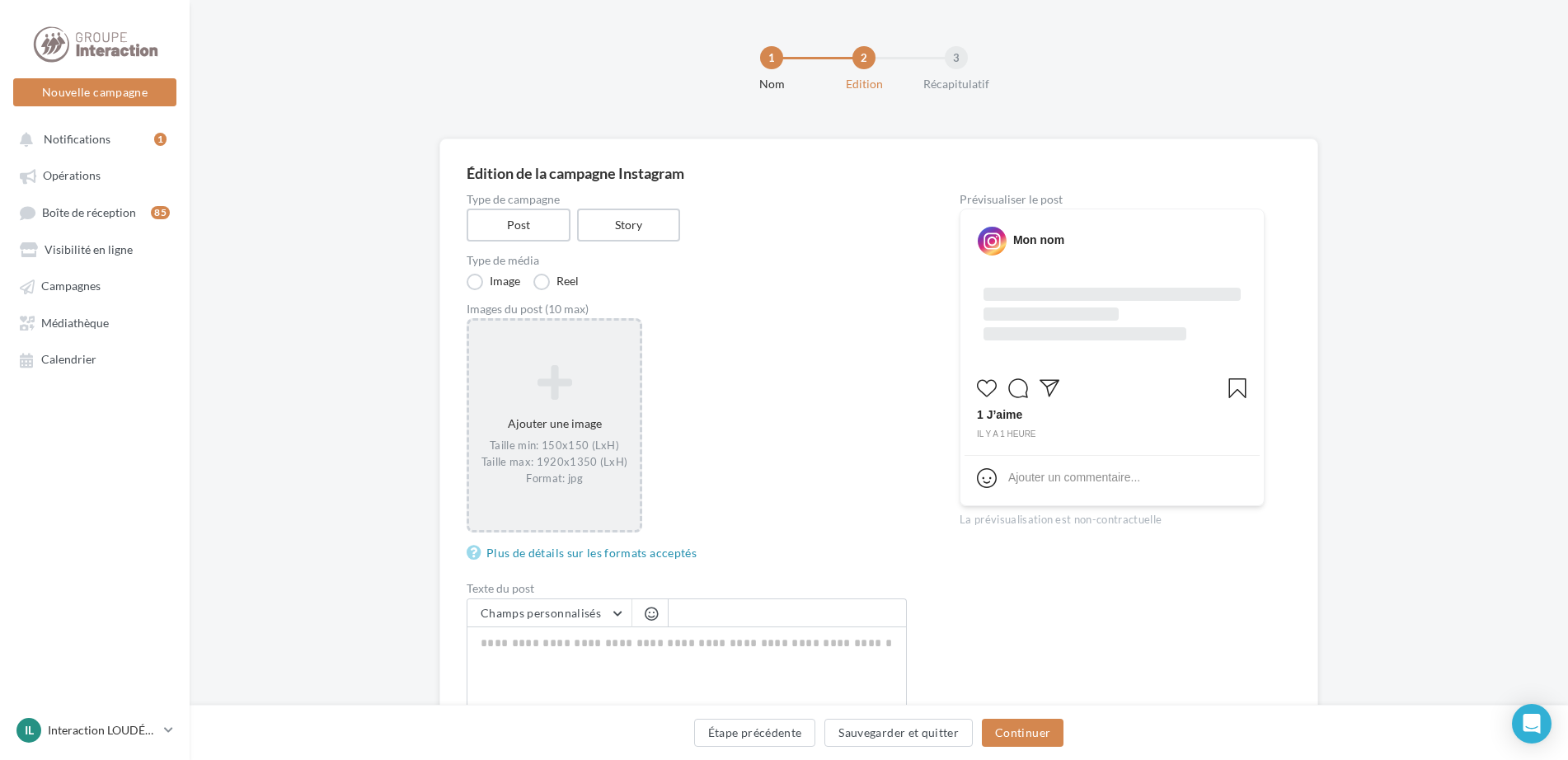
click at [549, 371] on icon at bounding box center [554, 382] width 157 height 40
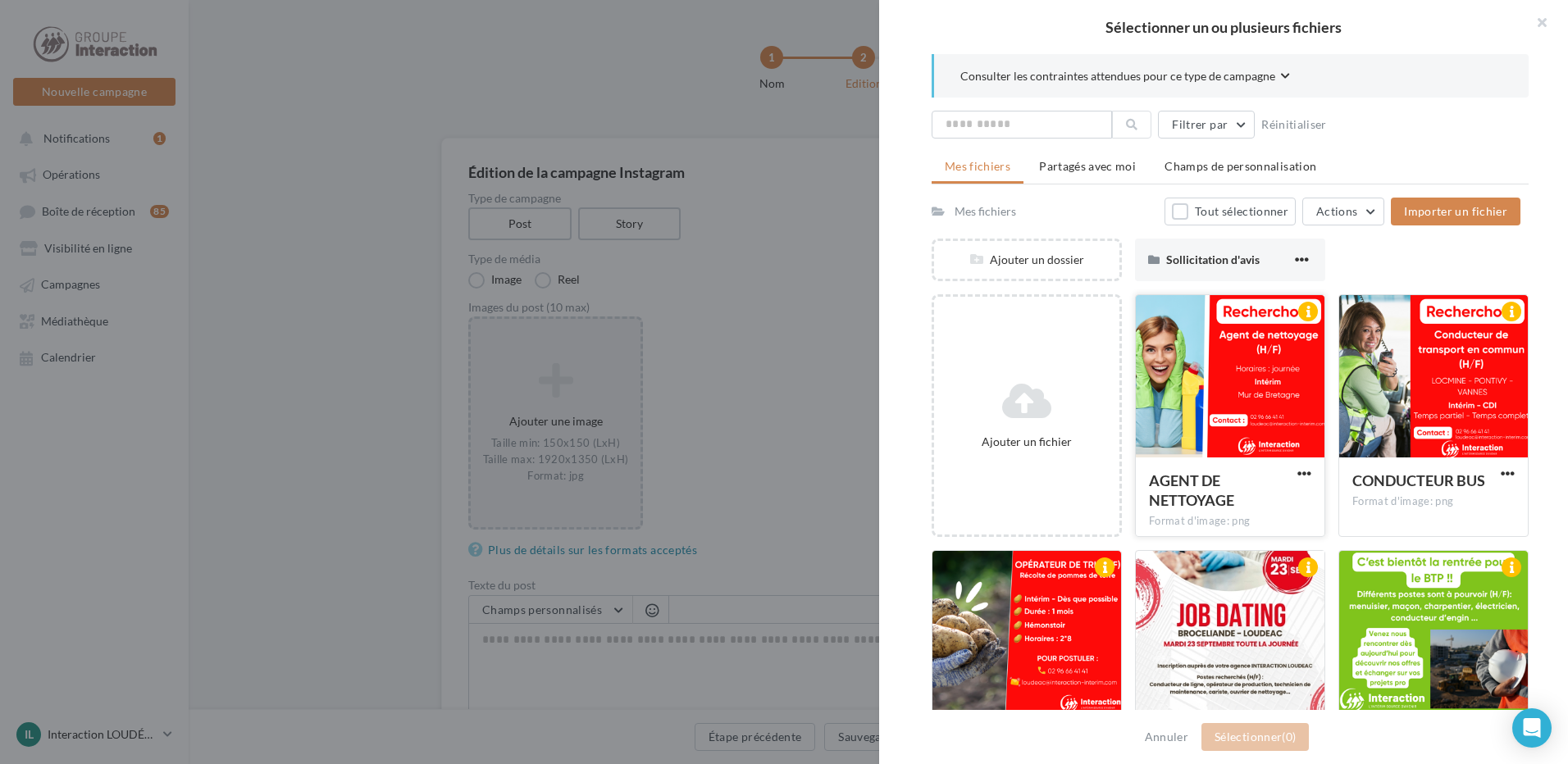
click at [1249, 375] on div at bounding box center [1230, 377] width 189 height 164
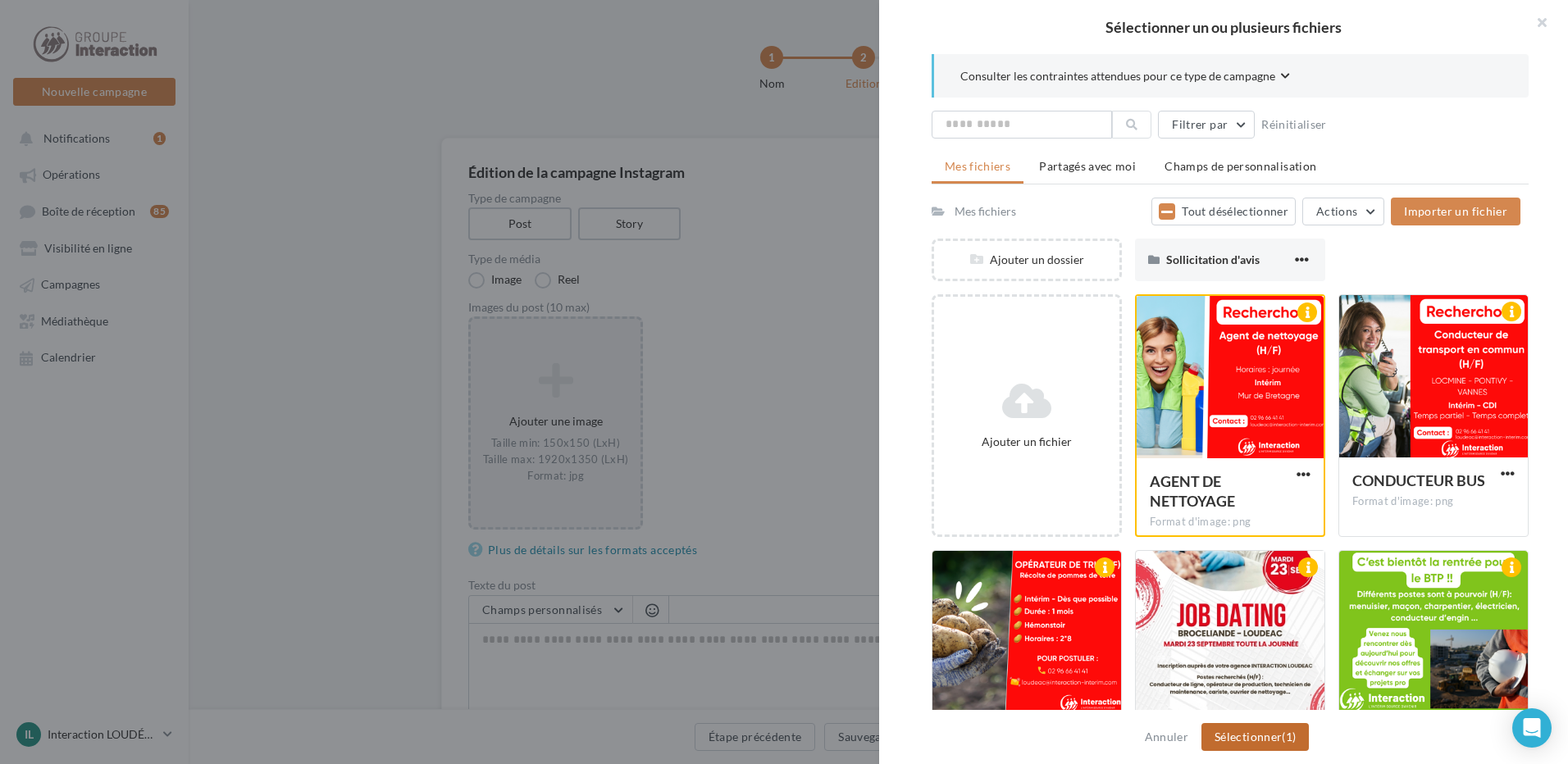
click at [1261, 735] on button "Sélectionner (1)" at bounding box center [1254, 736] width 107 height 28
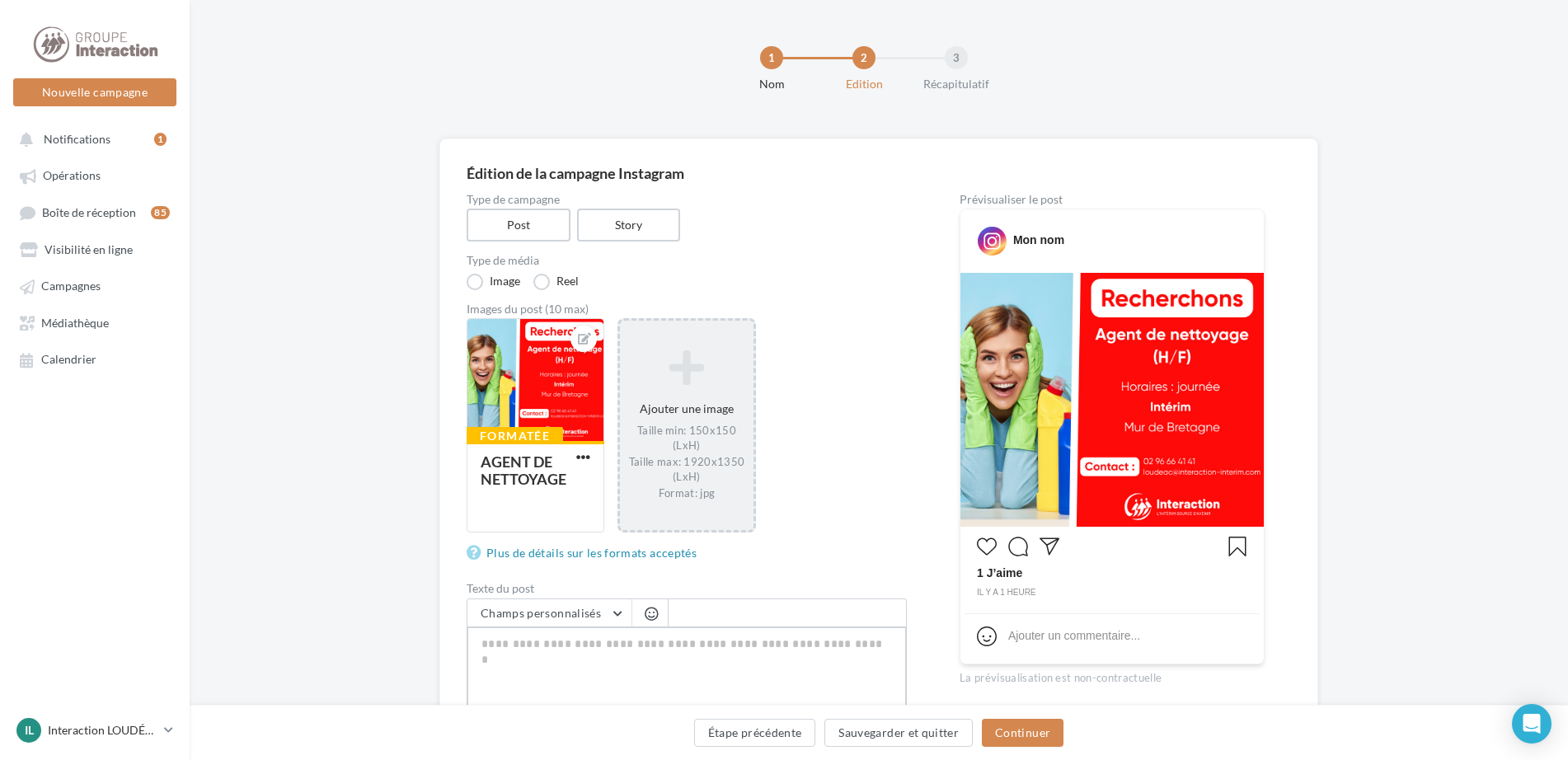
click at [654, 641] on textarea "0/2200" at bounding box center [687, 669] width 441 height 86
paste textarea "**********"
type textarea "**********"
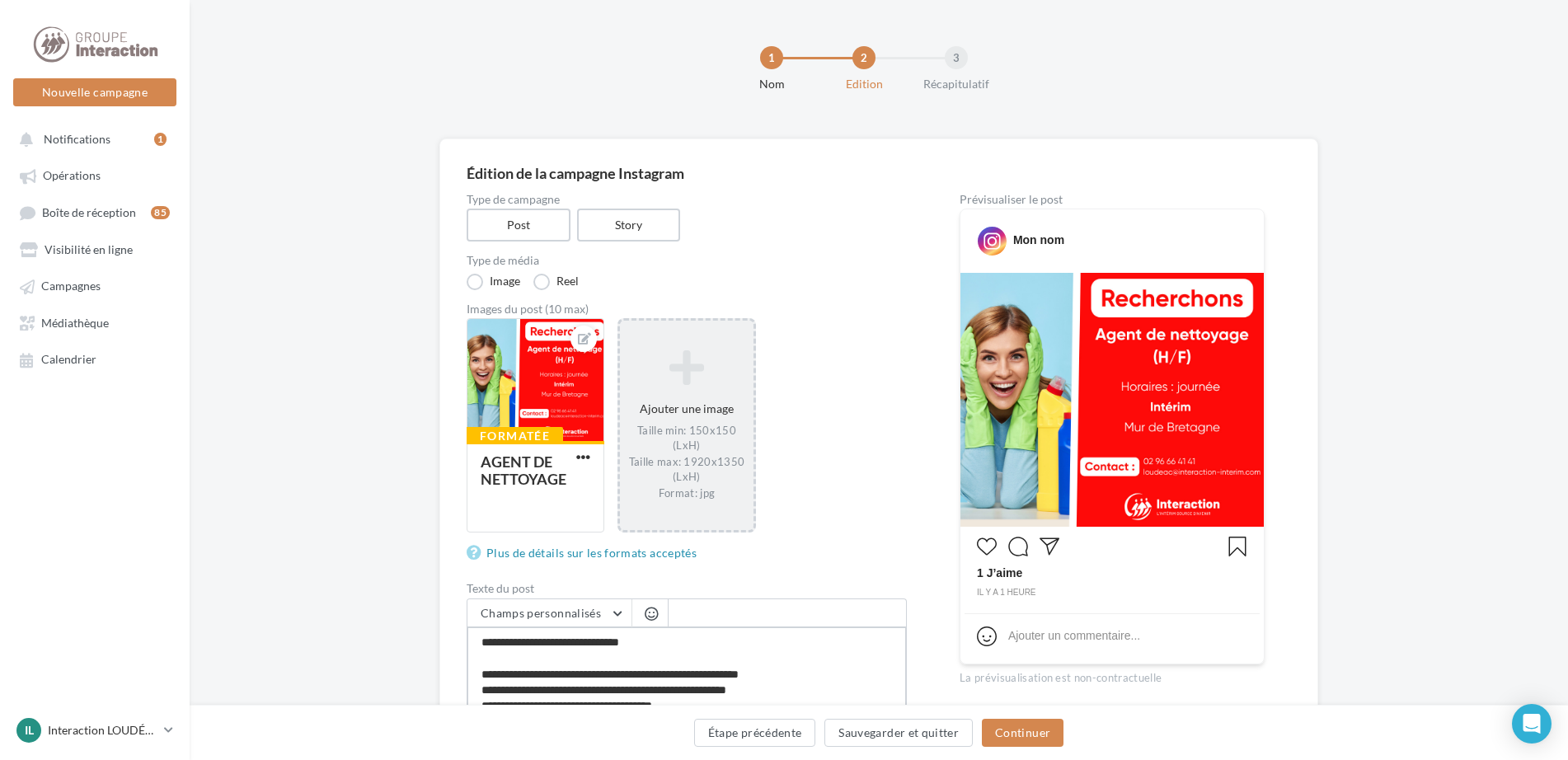
type textarea "**********"
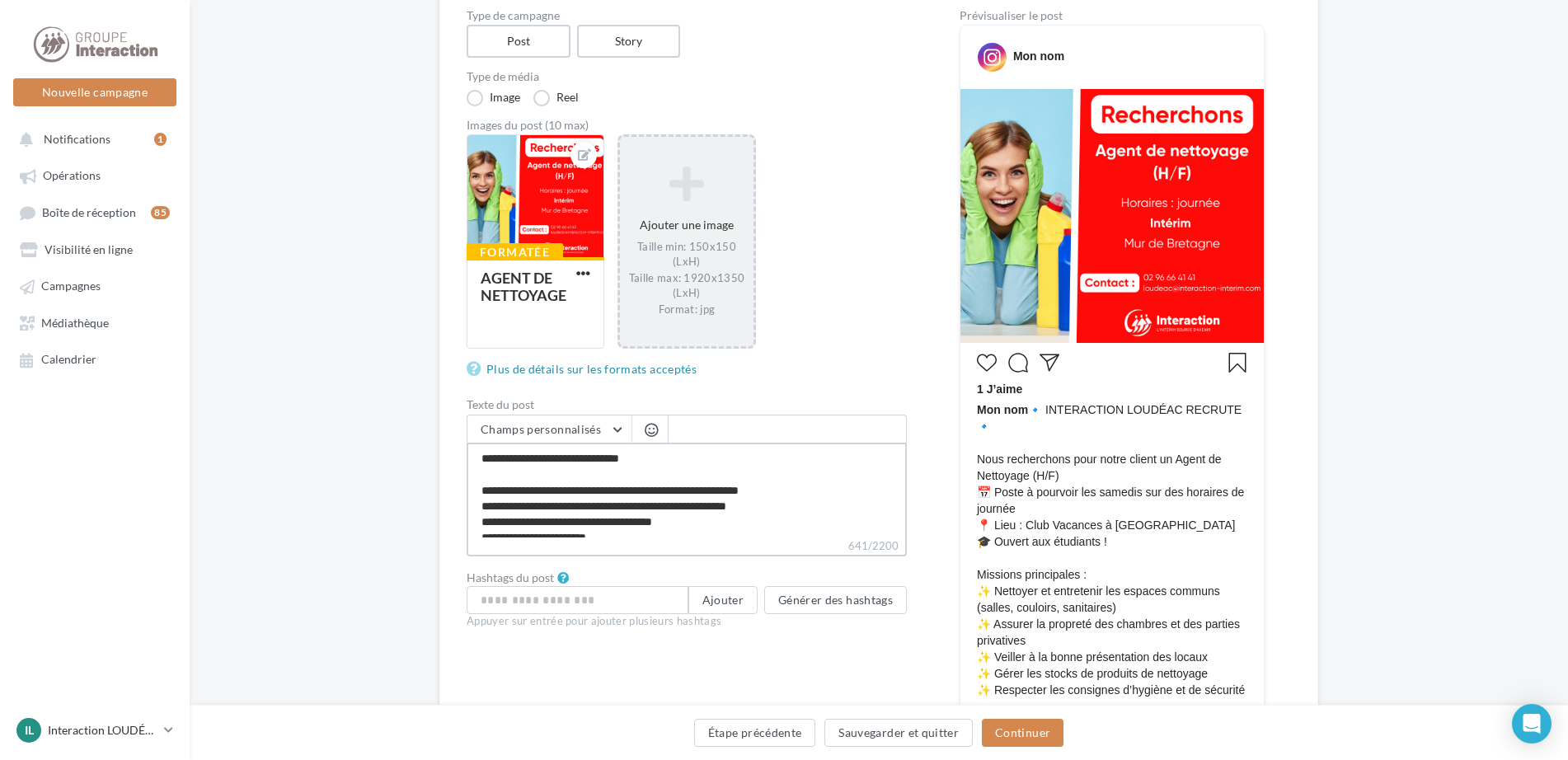
scroll to position [19, 0]
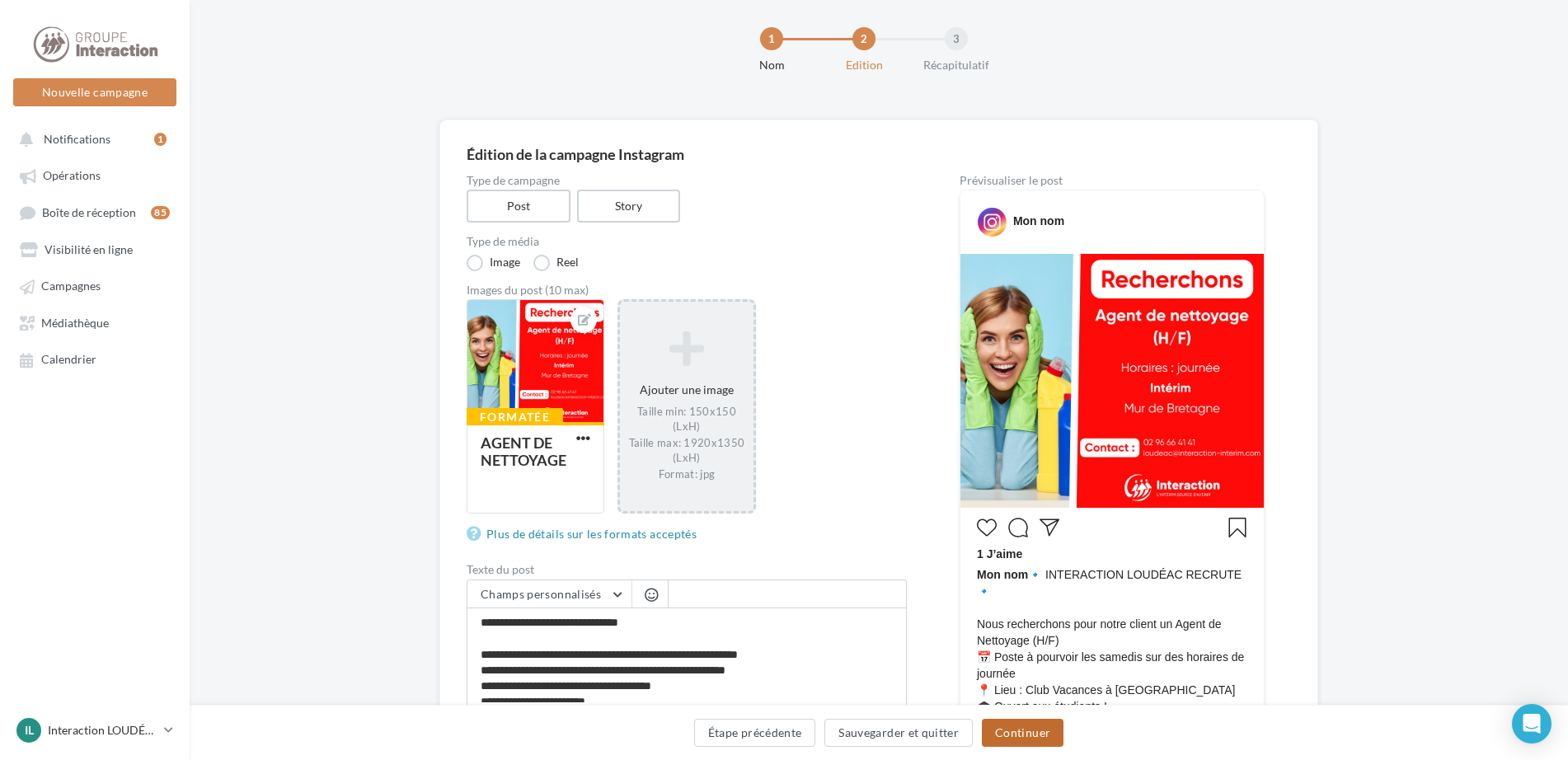
click at [1051, 725] on button "Continuer" at bounding box center [1022, 732] width 82 height 28
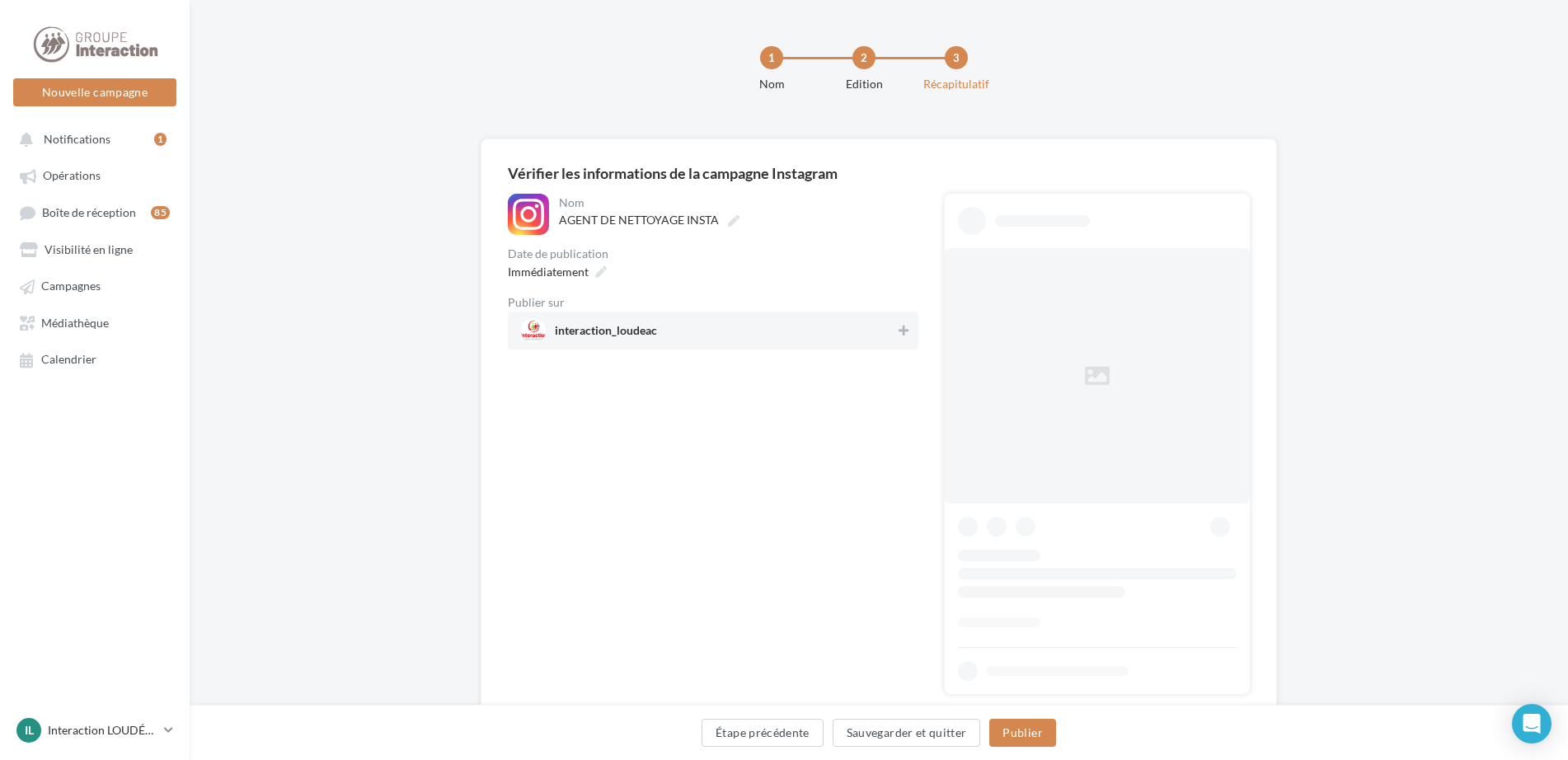
click at [651, 329] on span "interaction_loudeac" at bounding box center [606, 334] width 103 height 18
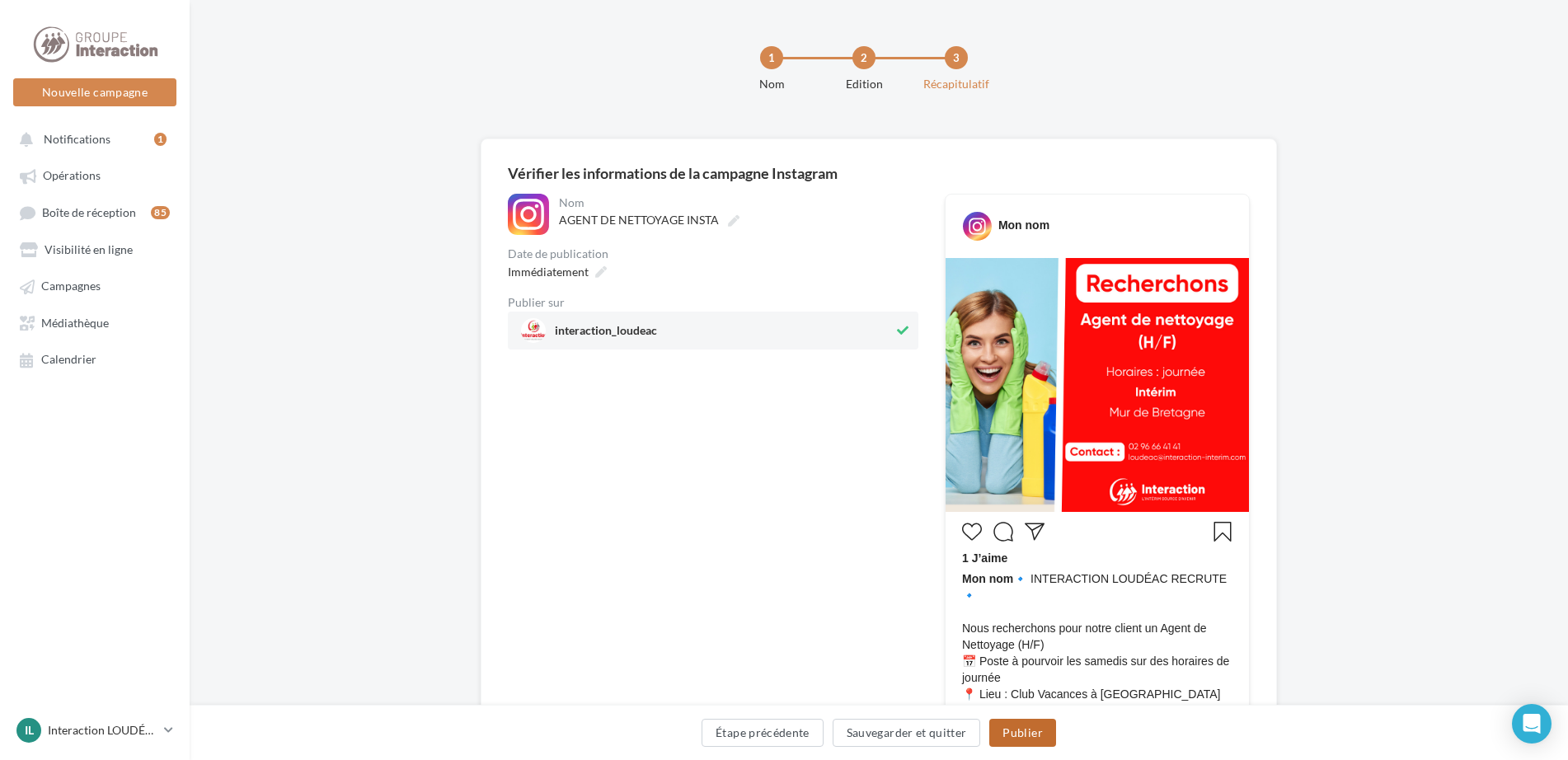
click at [1037, 728] on button "Publier" at bounding box center [1022, 732] width 66 height 28
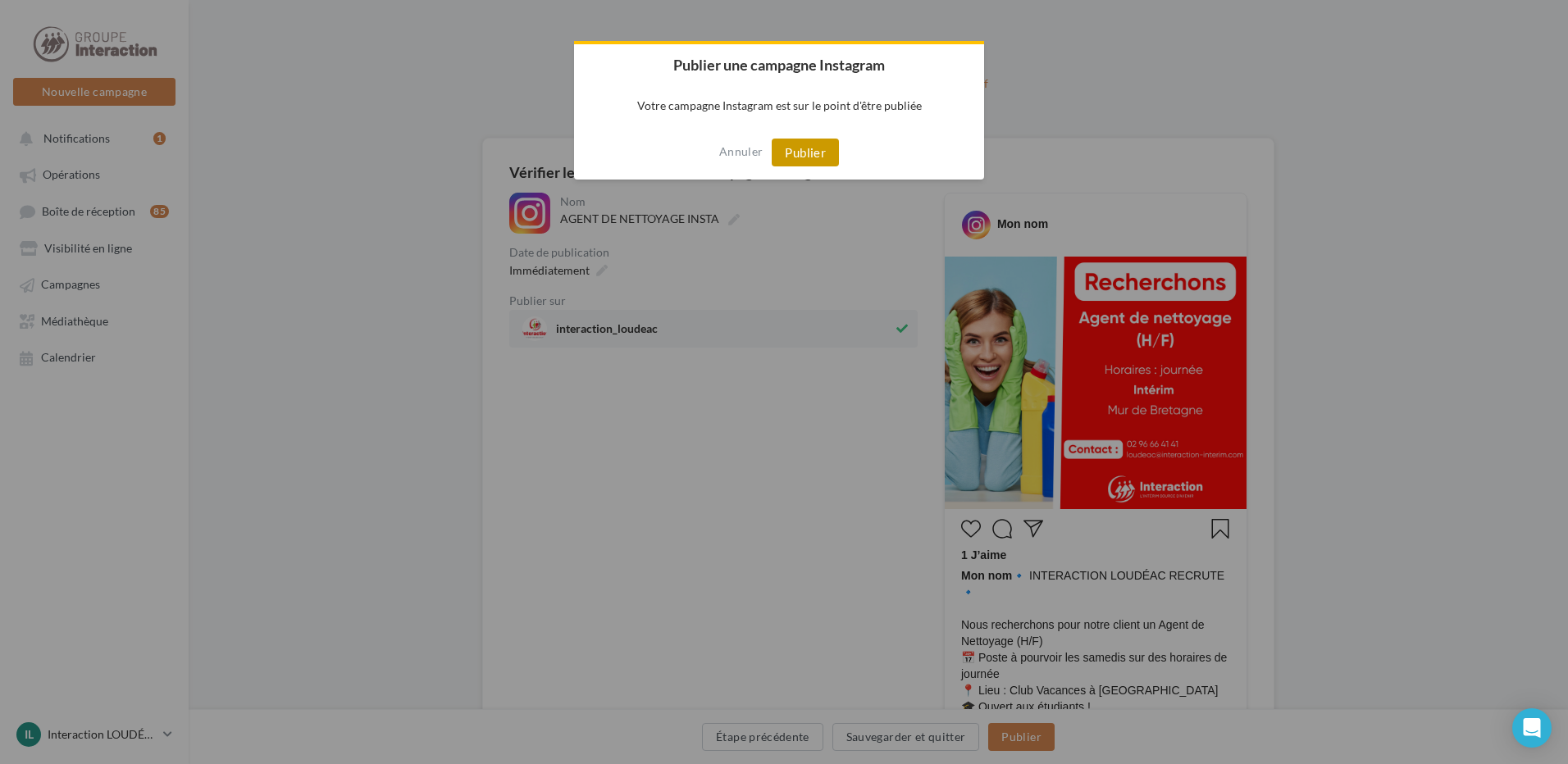
click at [827, 159] on button "Publier" at bounding box center [805, 152] width 67 height 28
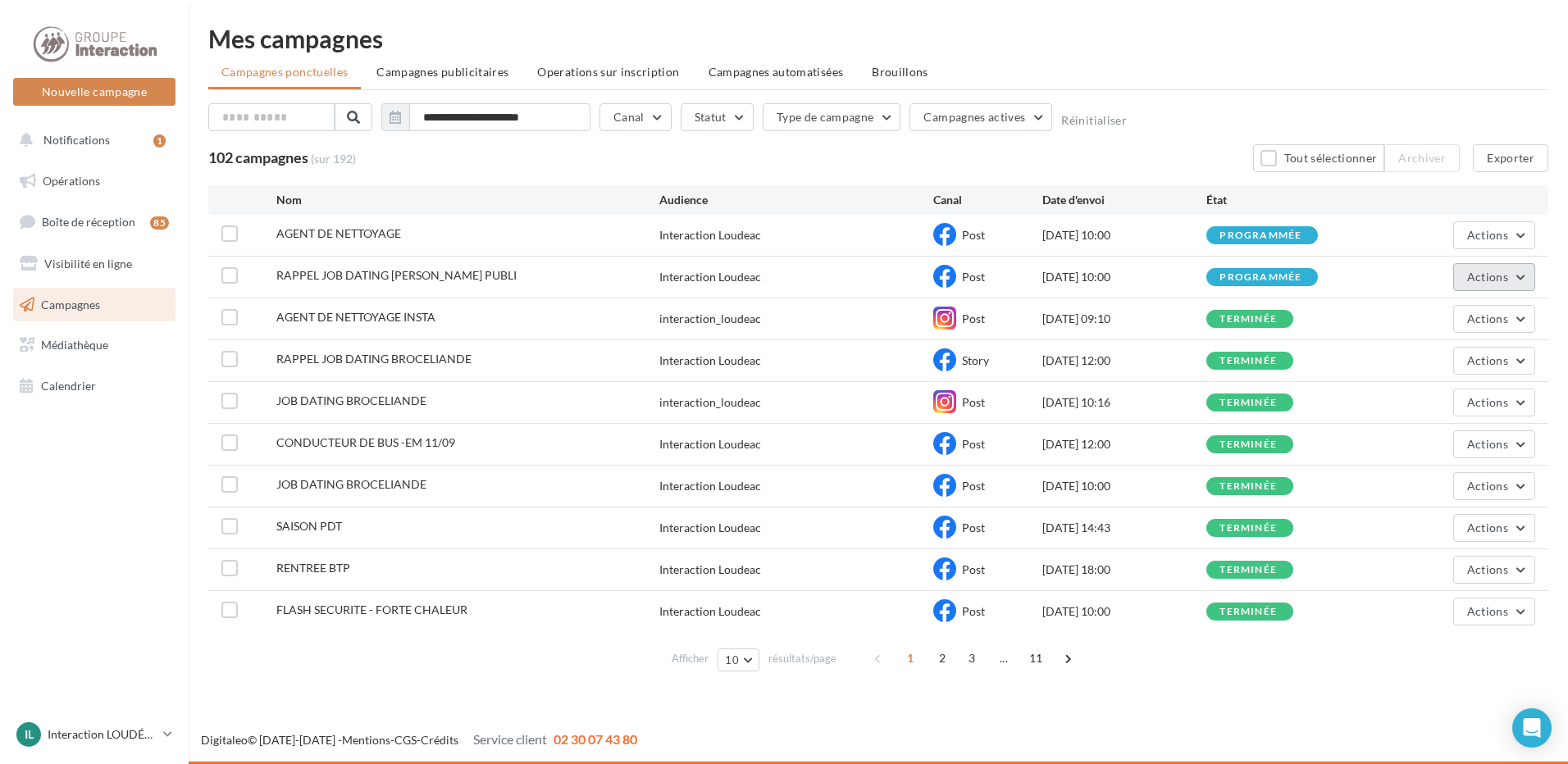
click at [1509, 283] on button "Actions" at bounding box center [1494, 277] width 82 height 28
click at [1104, 272] on div "[DATE] 10:00" at bounding box center [1124, 278] width 164 height 17
click at [1518, 280] on button "Actions" at bounding box center [1494, 277] width 82 height 28
click at [1220, 284] on div "programmée" at bounding box center [1262, 278] width 85 height 14
click at [236, 276] on label at bounding box center [230, 276] width 17 height 17
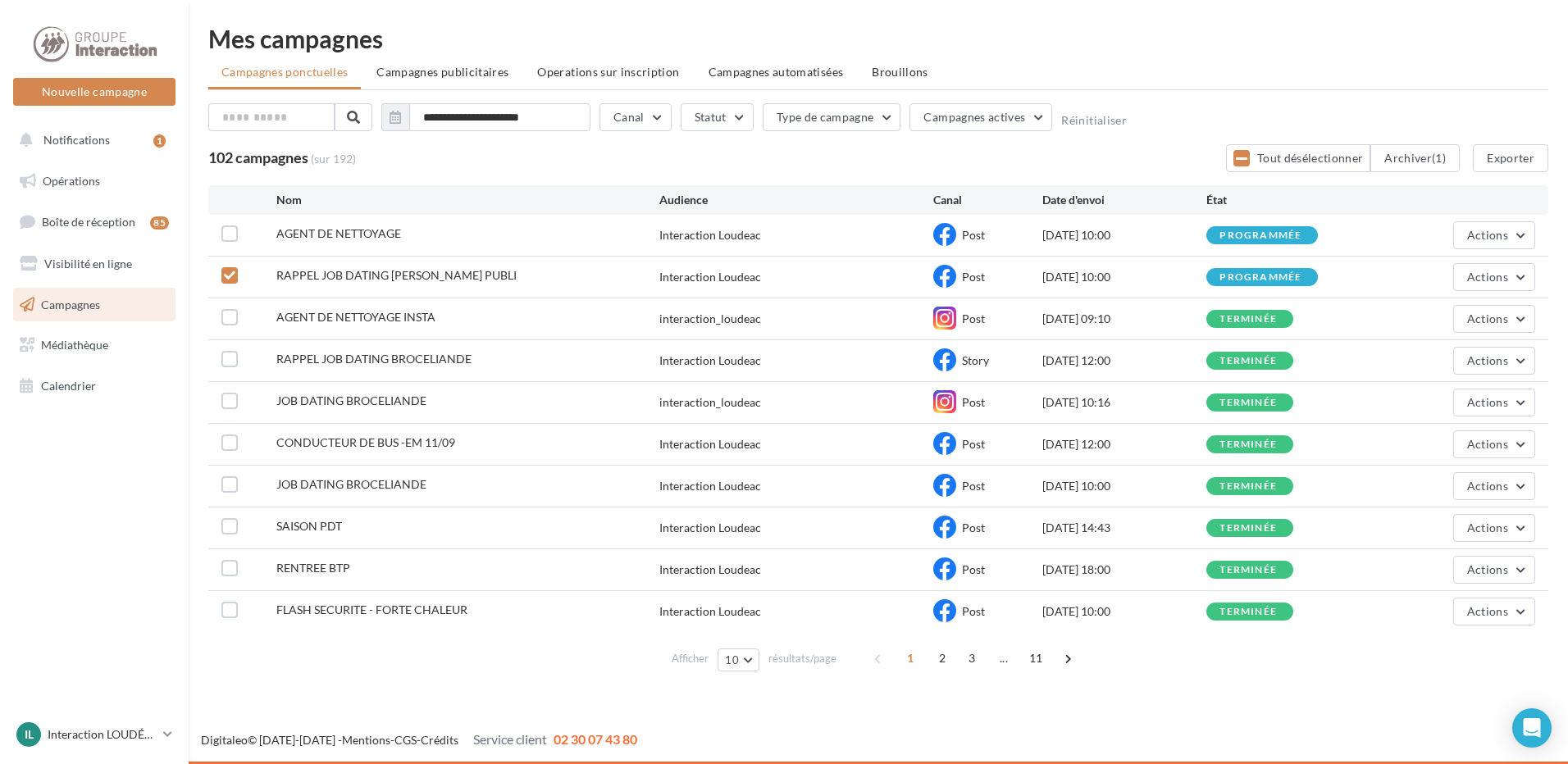
click at [1264, 277] on div "programmée" at bounding box center [1260, 278] width 82 height 11
click at [1519, 285] on button "Actions" at bounding box center [1494, 277] width 82 height 28
click at [1448, 316] on button "Voir les résultats" at bounding box center [1453, 315] width 164 height 43
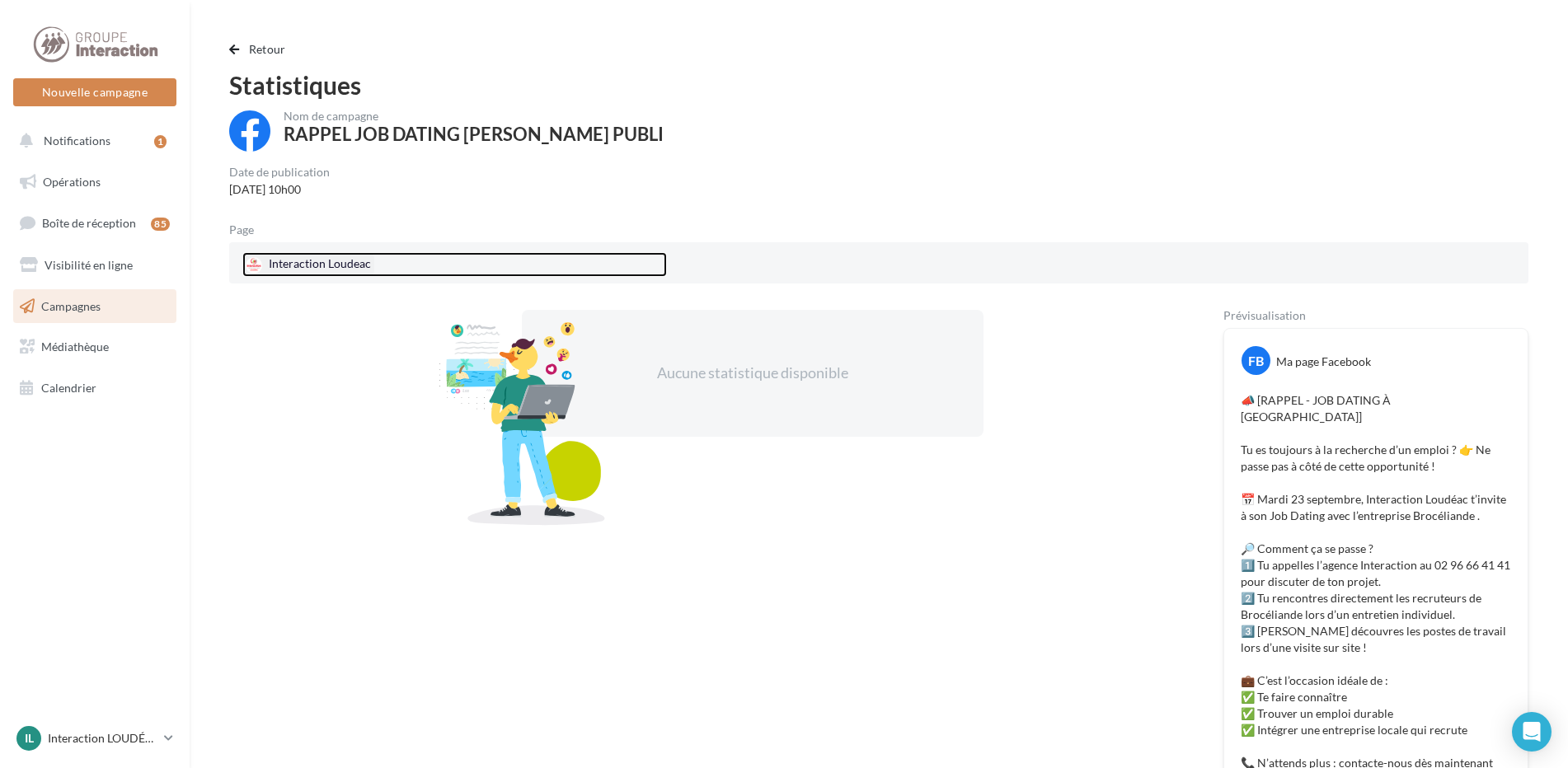
click at [356, 255] on div "Interaction Loudeac" at bounding box center [308, 264] width 132 height 24
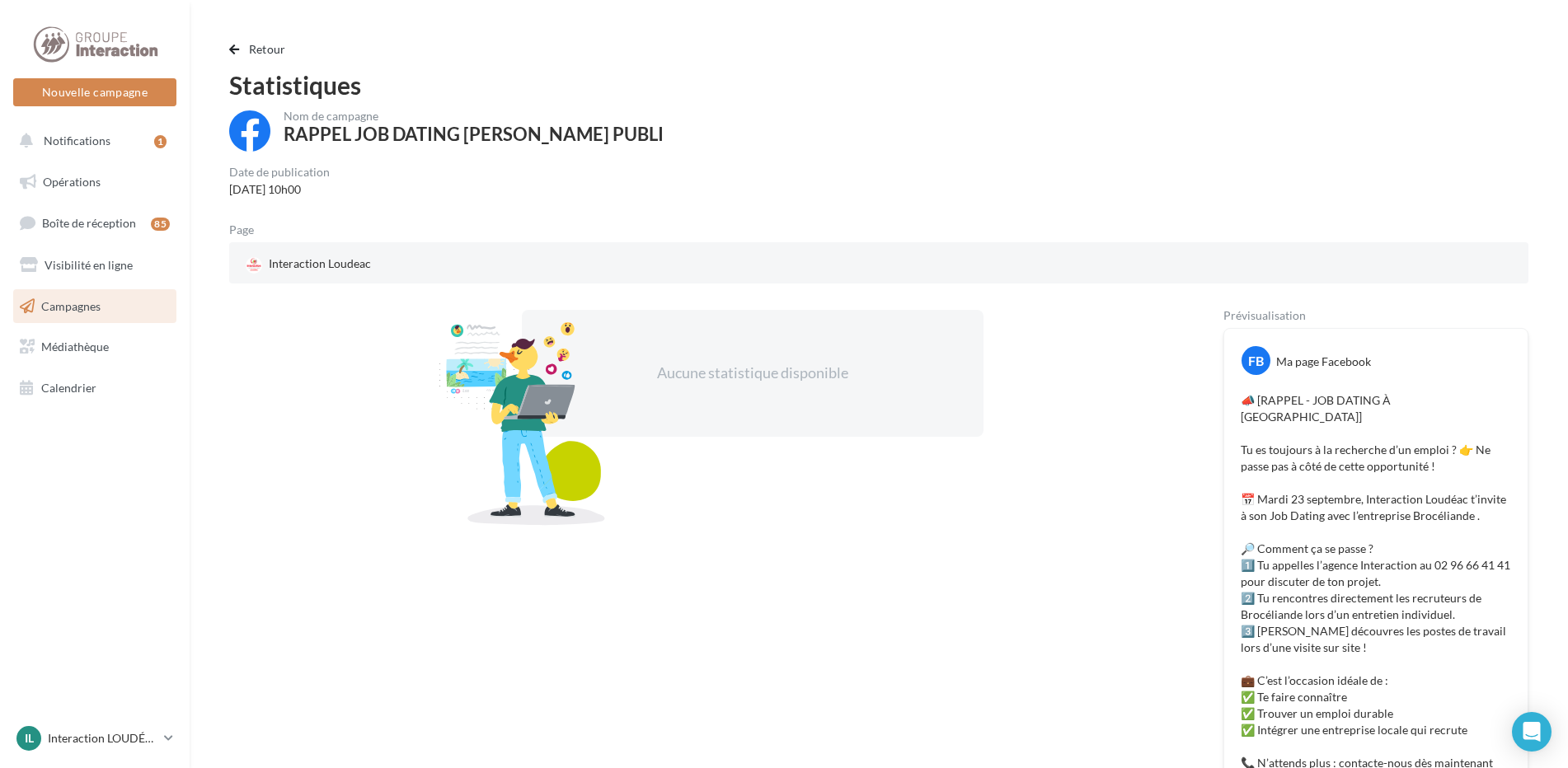
click at [306, 183] on div "16/09/2025 10h00" at bounding box center [280, 190] width 101 height 17
click at [288, 272] on div at bounding box center [879, 277] width 1299 height 13
click at [92, 316] on link "Campagnes" at bounding box center [95, 306] width 170 height 34
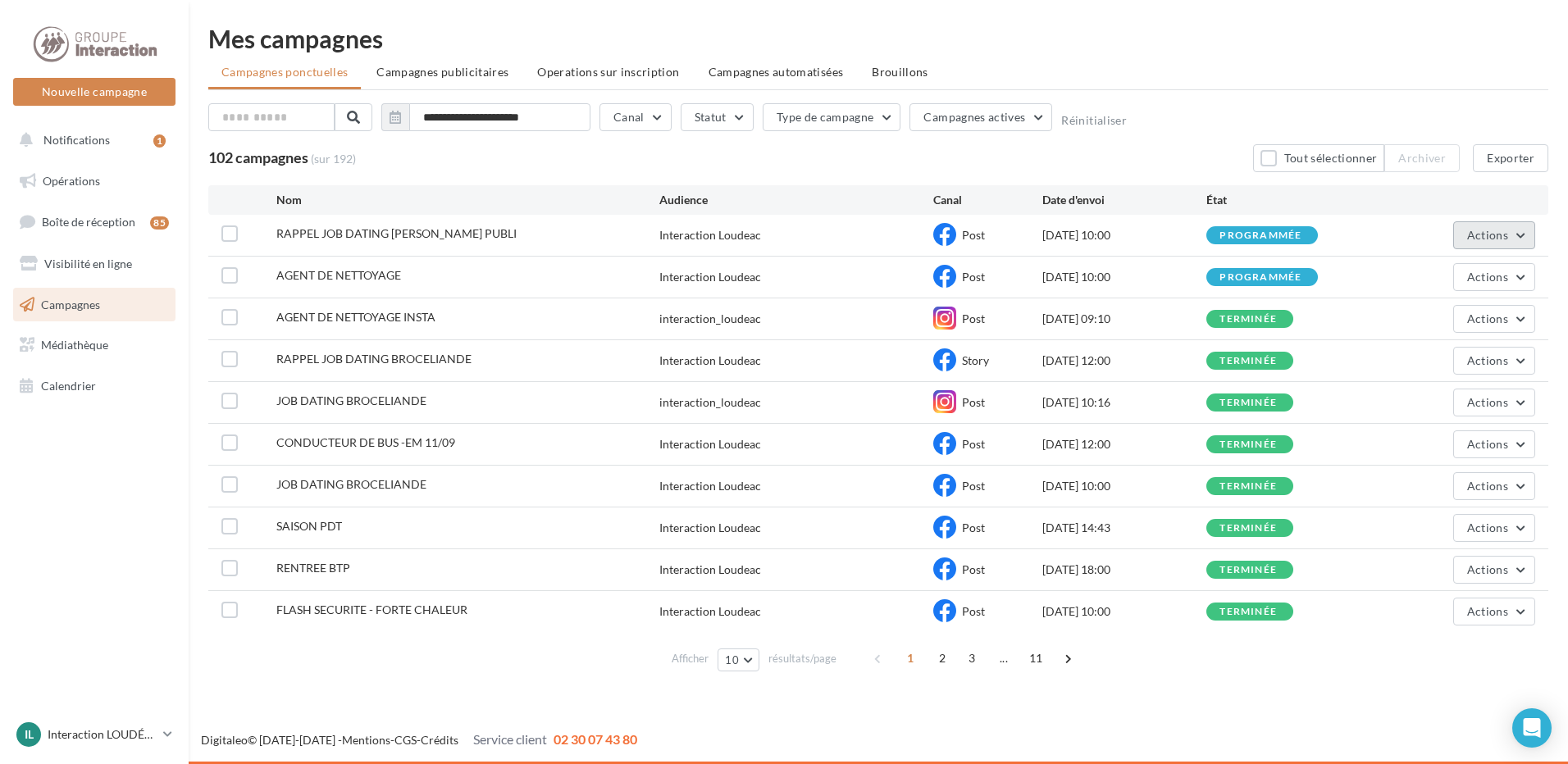
click at [1503, 227] on button "Actions" at bounding box center [1494, 235] width 82 height 28
click at [1279, 69] on ul "Campagnes ponctuelles Campagnes publicitaires Operations sur inscription Campag…" at bounding box center [878, 74] width 1340 height 33
